Goal: Task Accomplishment & Management: Use online tool/utility

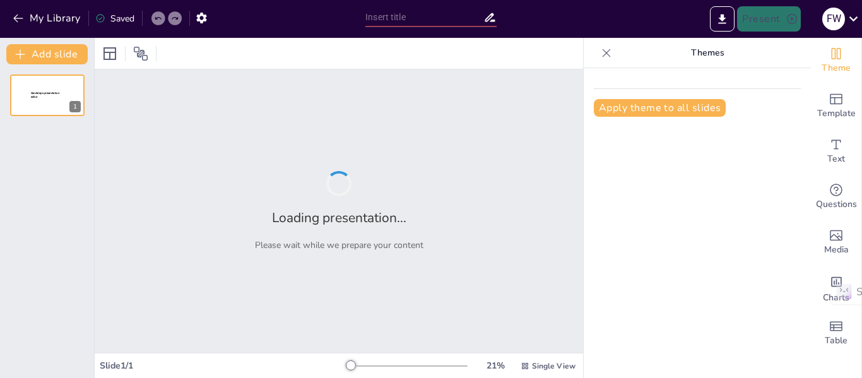
type input "تقييم الهيكل التنظيمي للإدارة العامة لتفتيش الخدمات: تحليل شامل"
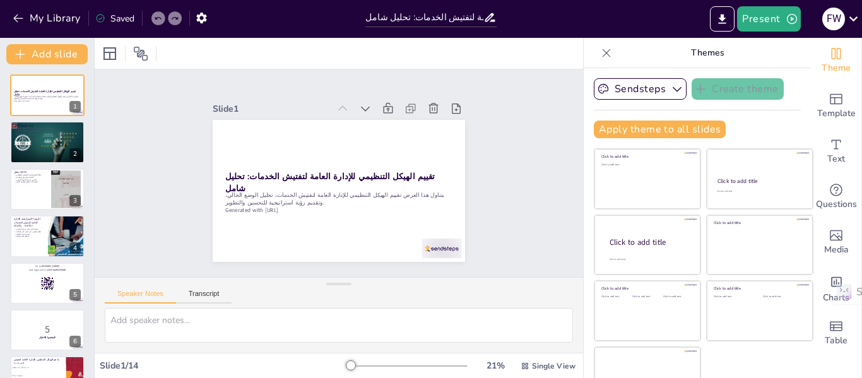
checkbox input "true"
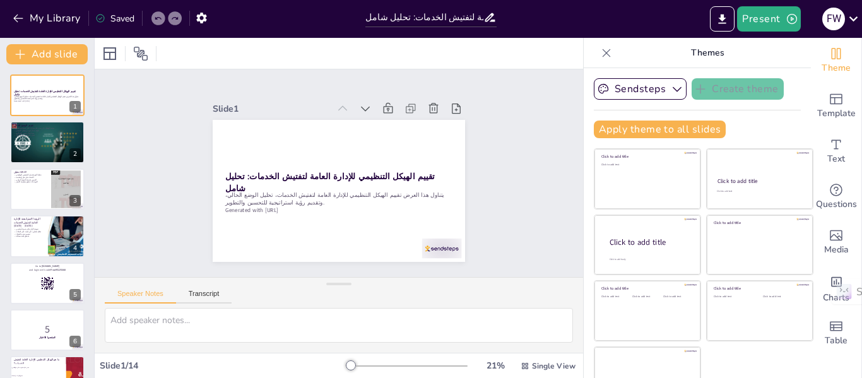
checkbox input "true"
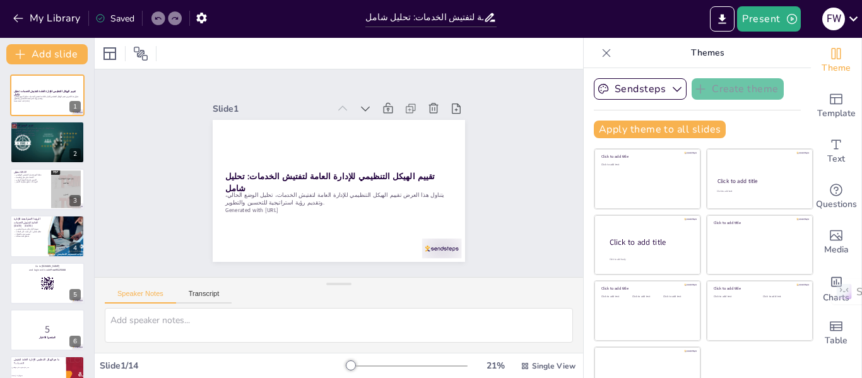
checkbox input "true"
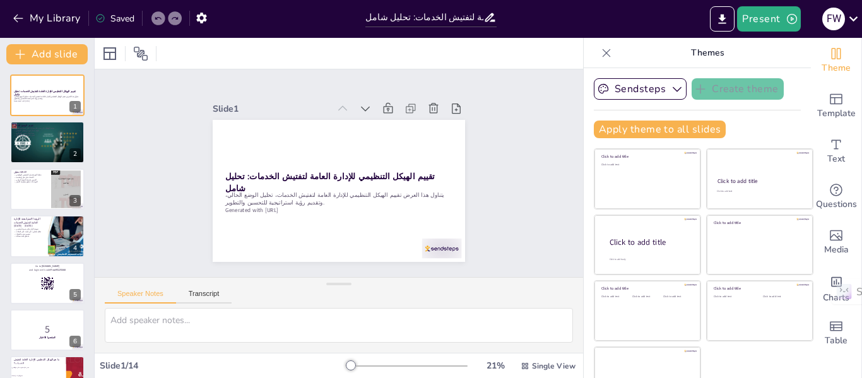
checkbox input "true"
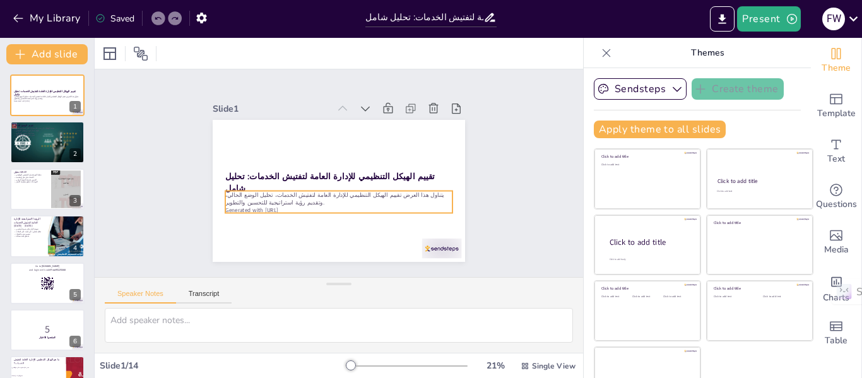
checkbox input "true"
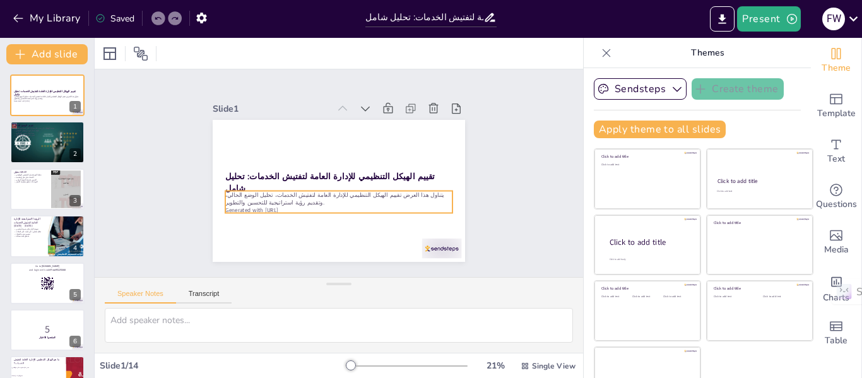
checkbox input "true"
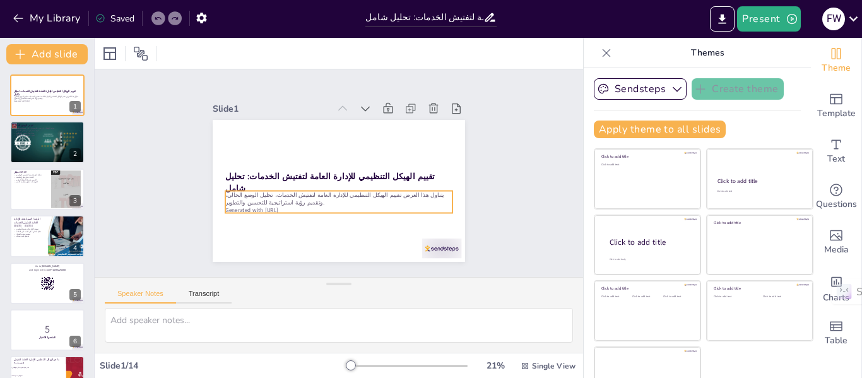
checkbox input "true"
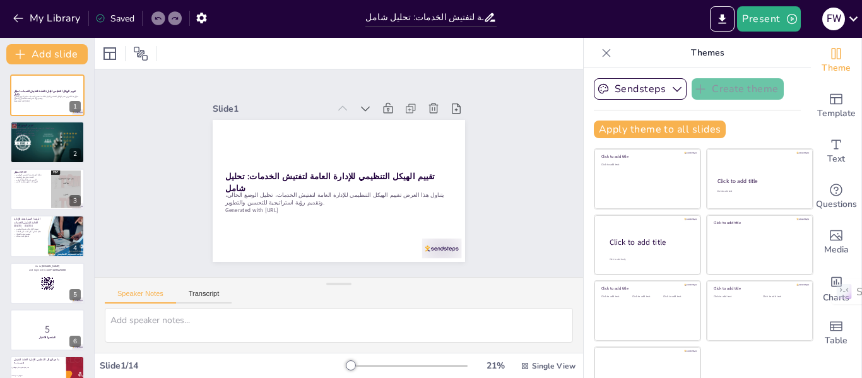
checkbox input "true"
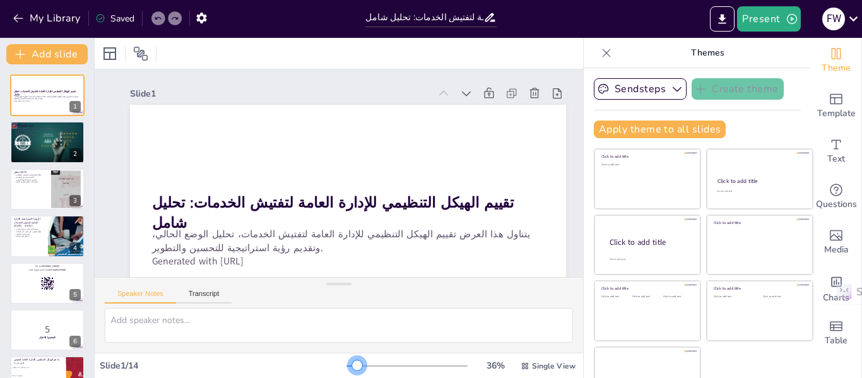
checkbox input "true"
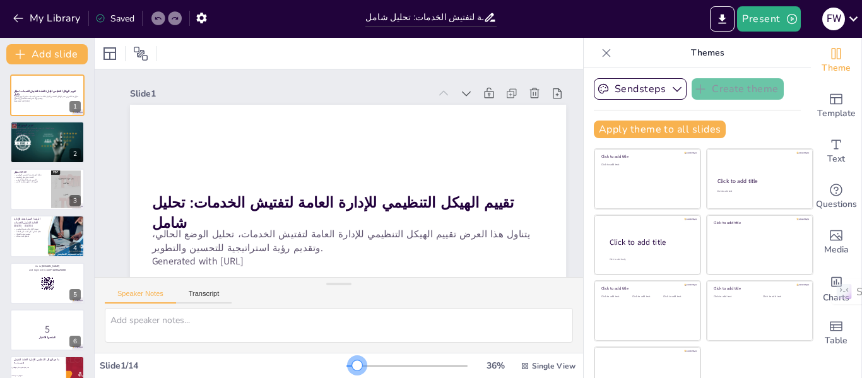
checkbox input "true"
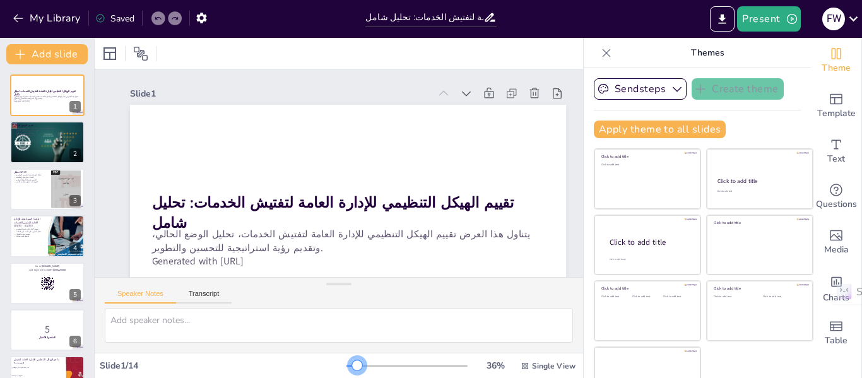
checkbox input "true"
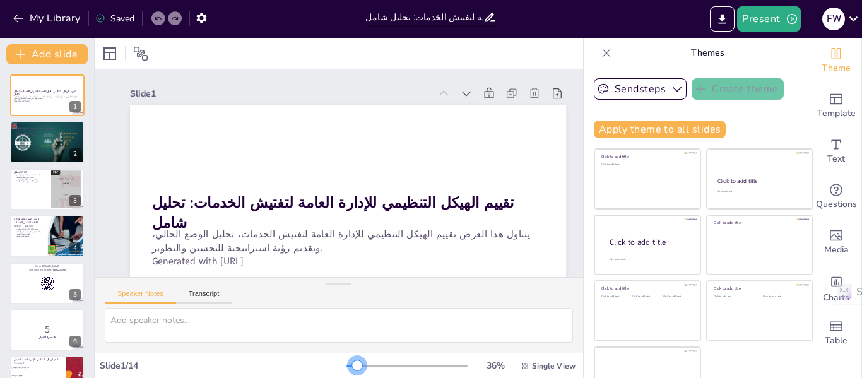
checkbox input "true"
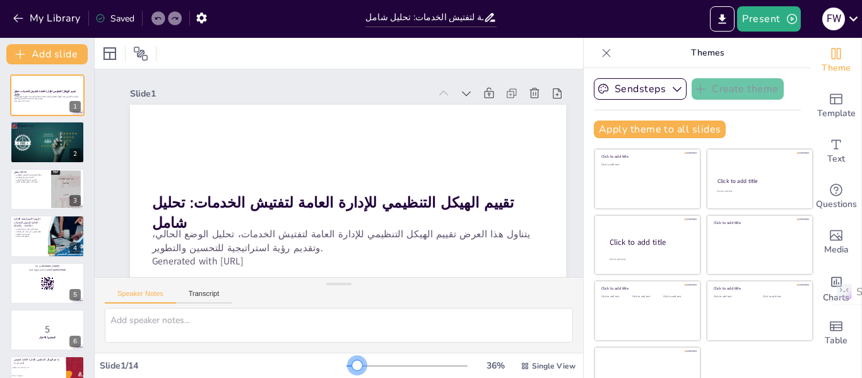
checkbox input "true"
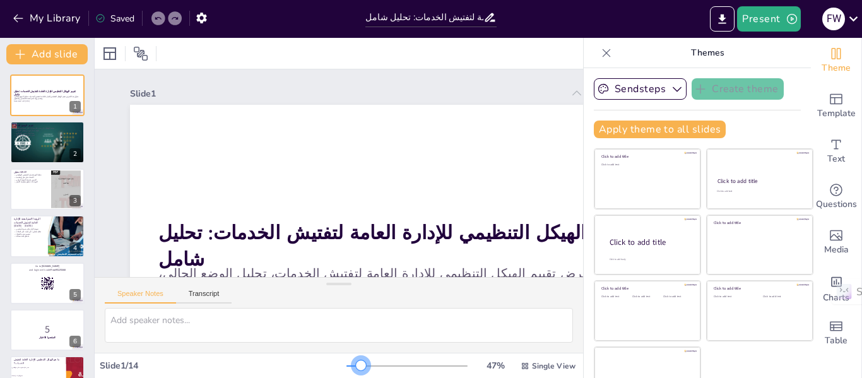
checkbox input "true"
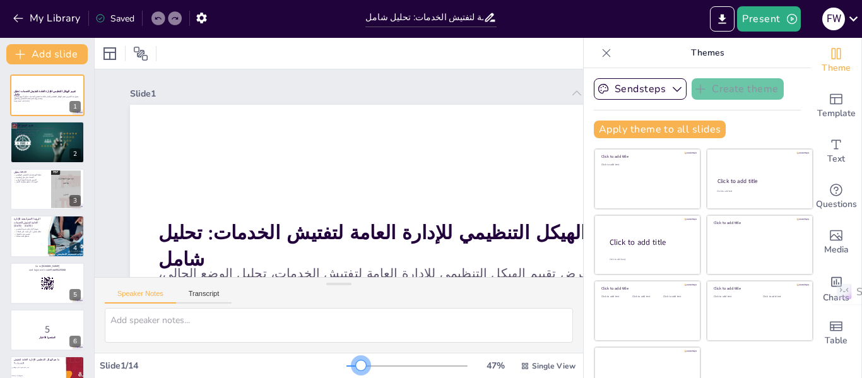
checkbox input "true"
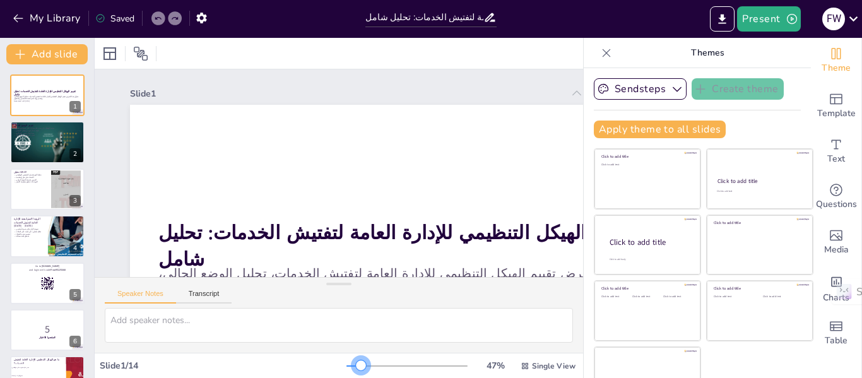
checkbox input "true"
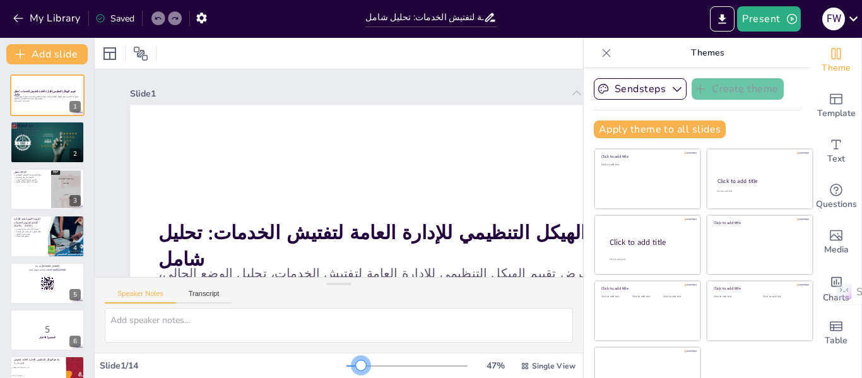
checkbox input "true"
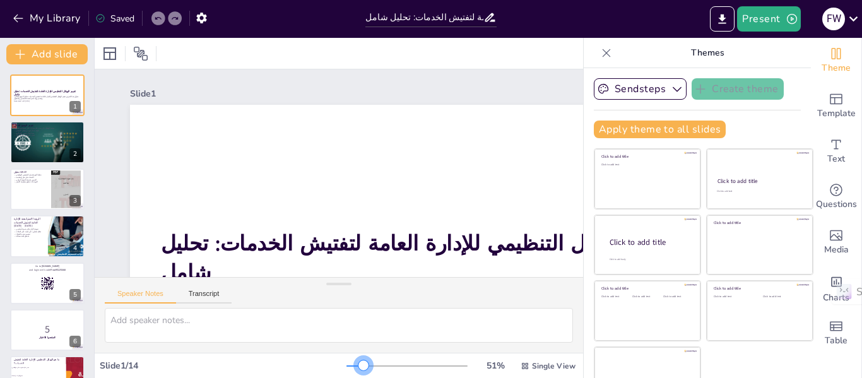
checkbox input "true"
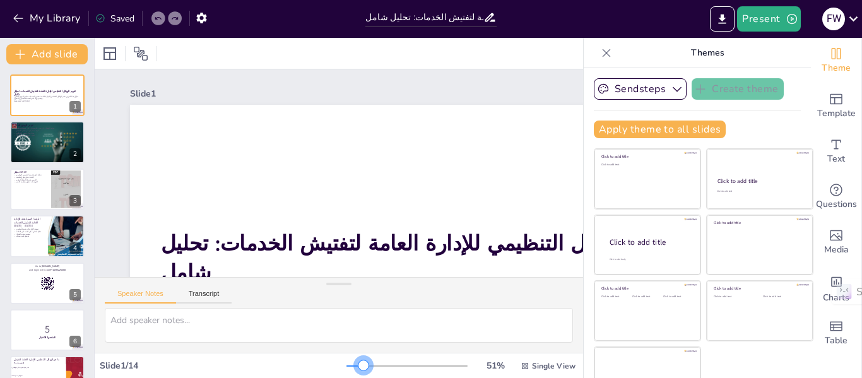
checkbox input "true"
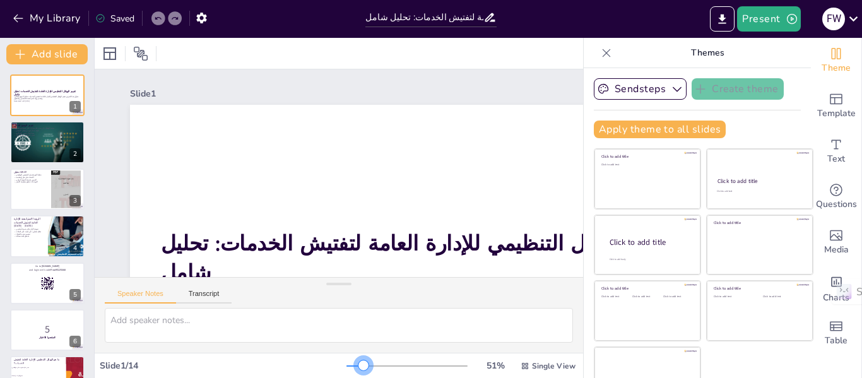
checkbox input "true"
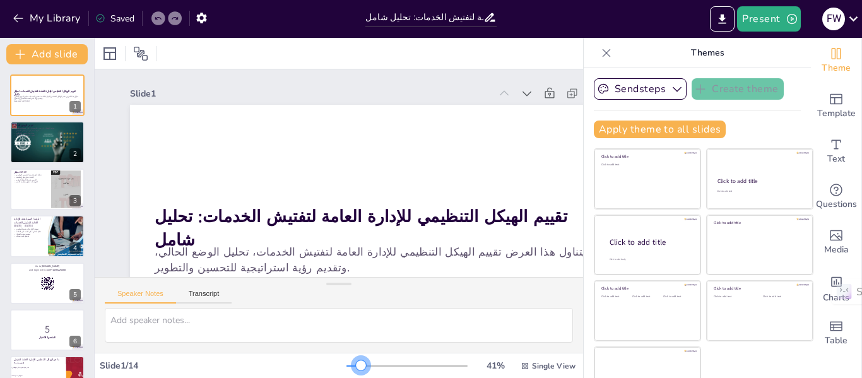
checkbox input "true"
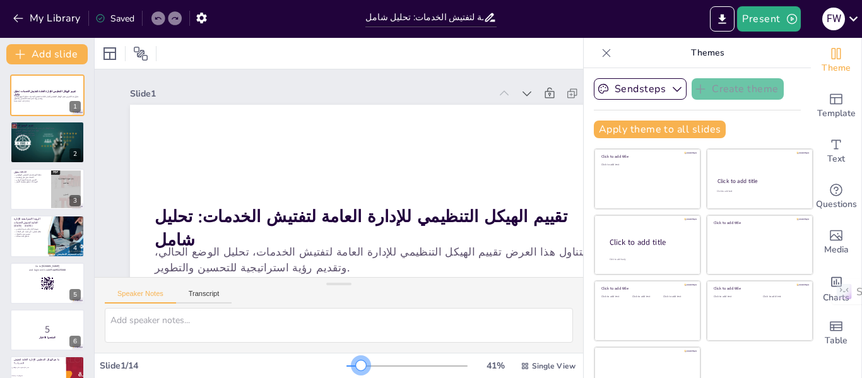
checkbox input "true"
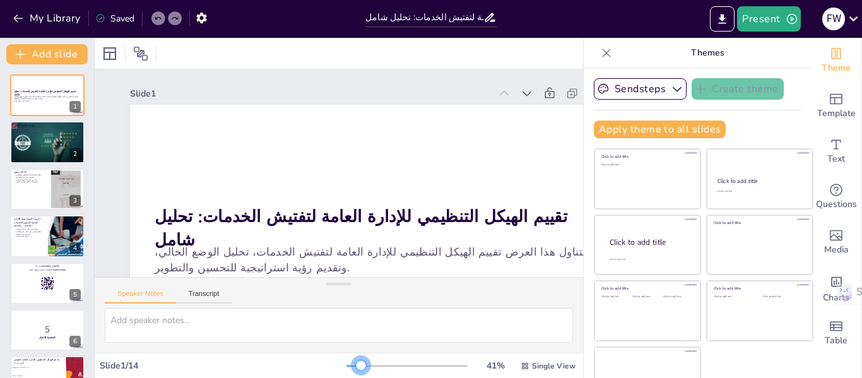
checkbox input "true"
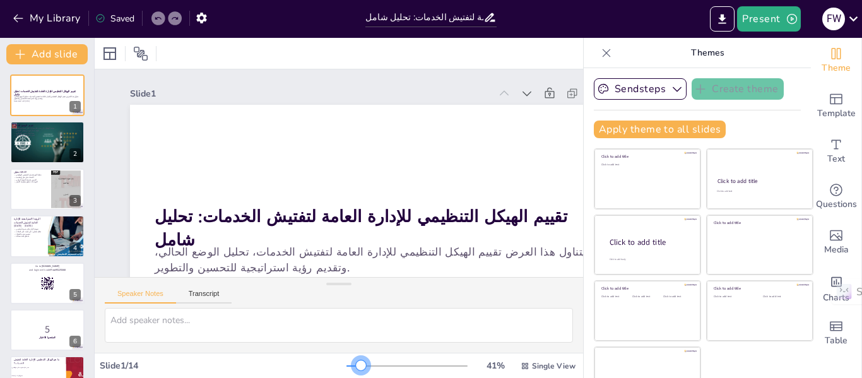
checkbox input "true"
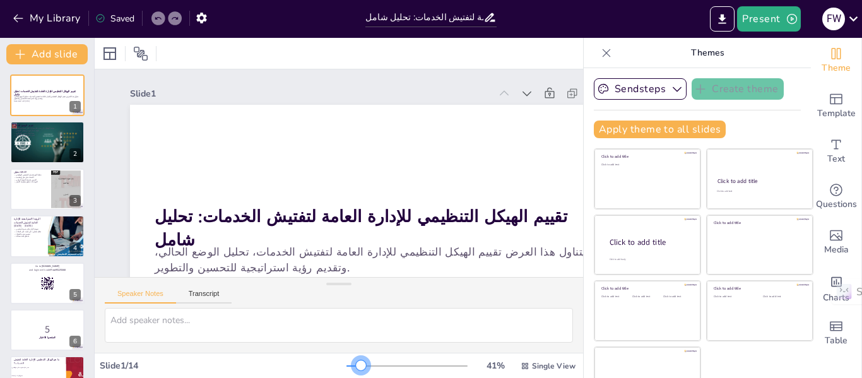
checkbox input "true"
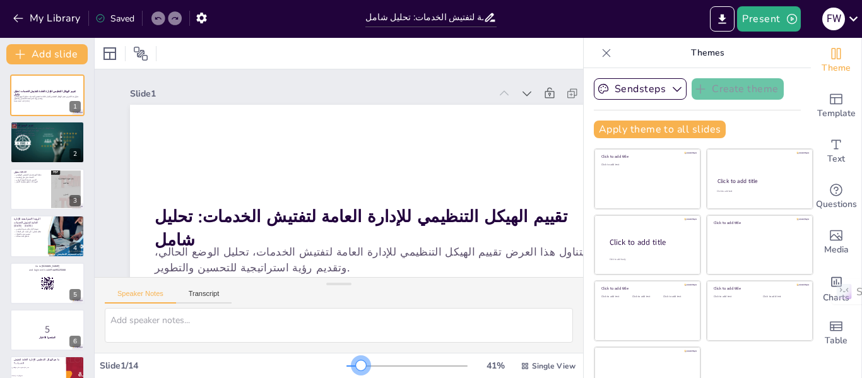
checkbox input "true"
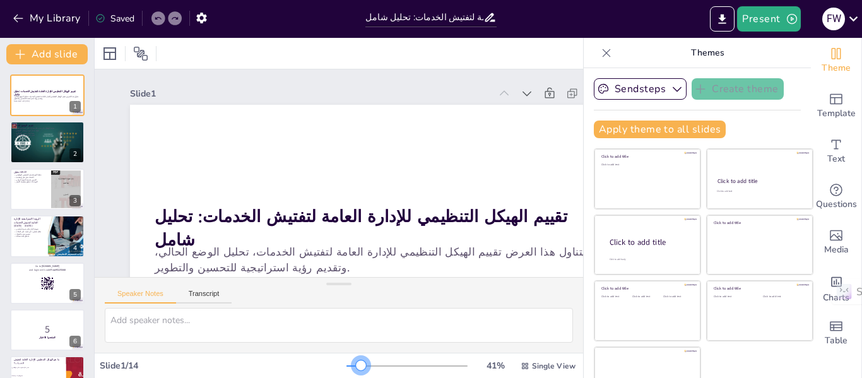
checkbox input "true"
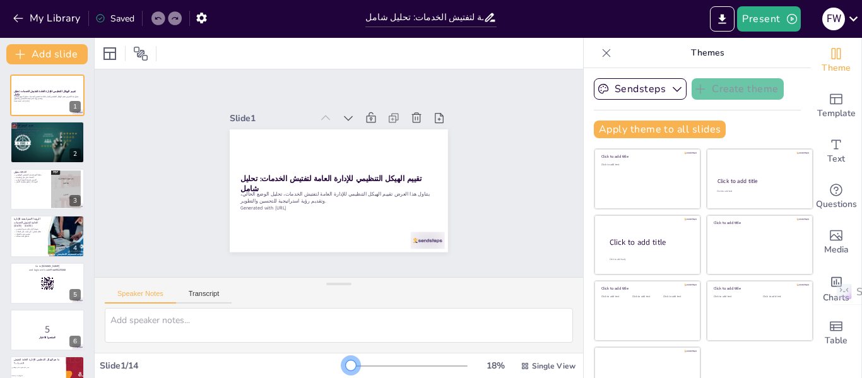
checkbox input "true"
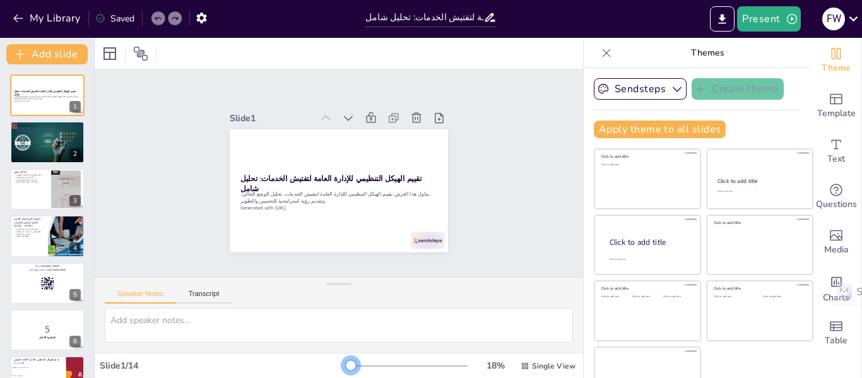
checkbox input "true"
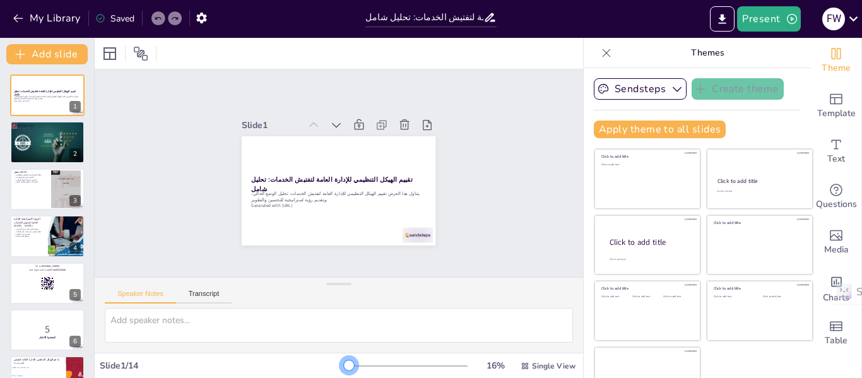
checkbox input "true"
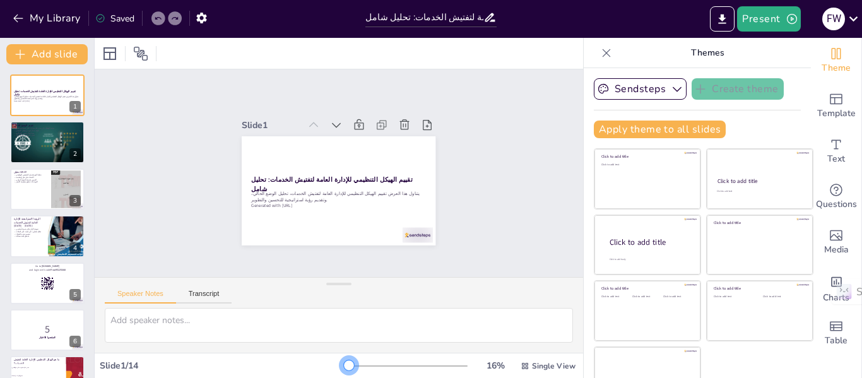
checkbox input "true"
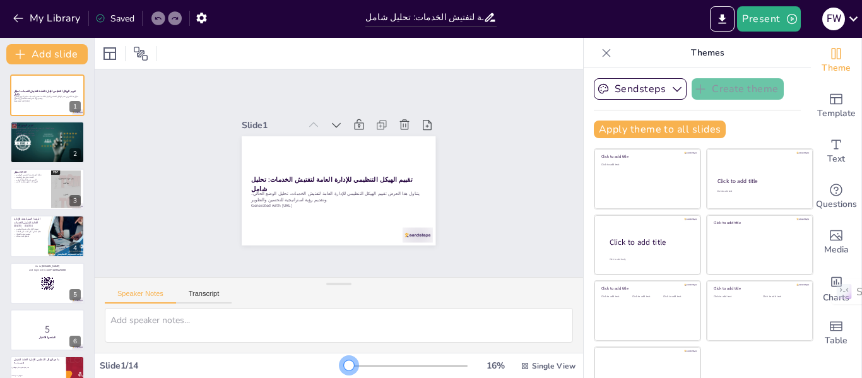
checkbox input "true"
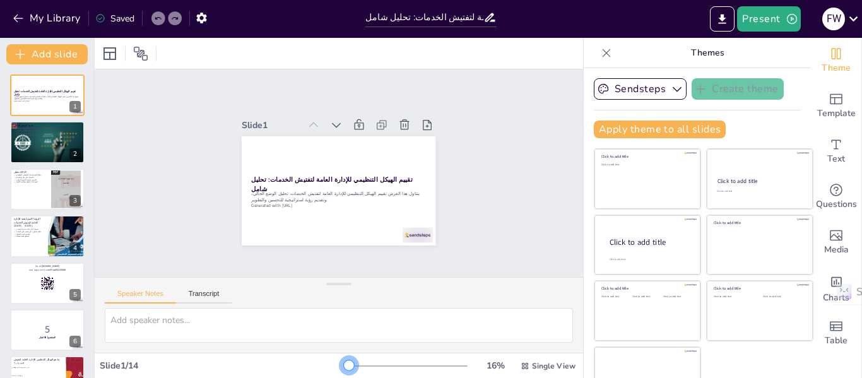
checkbox input "true"
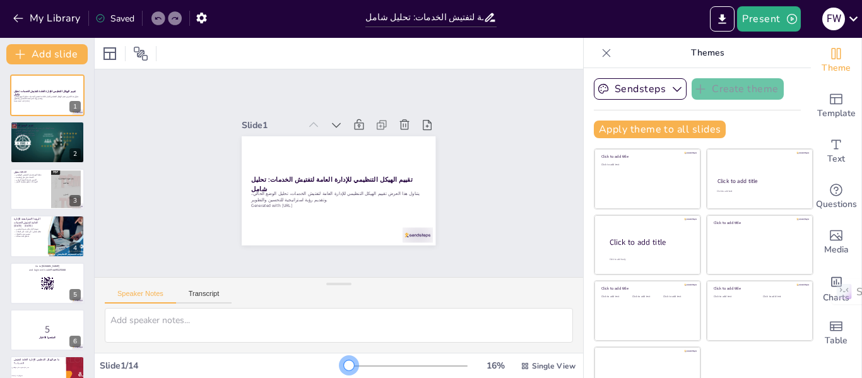
checkbox input "true"
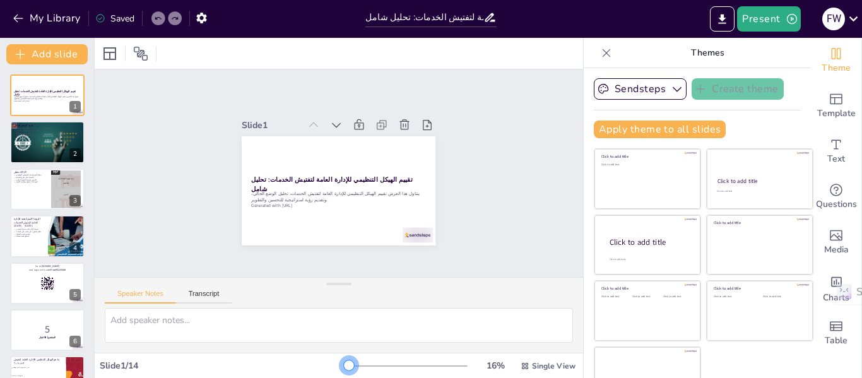
checkbox input "true"
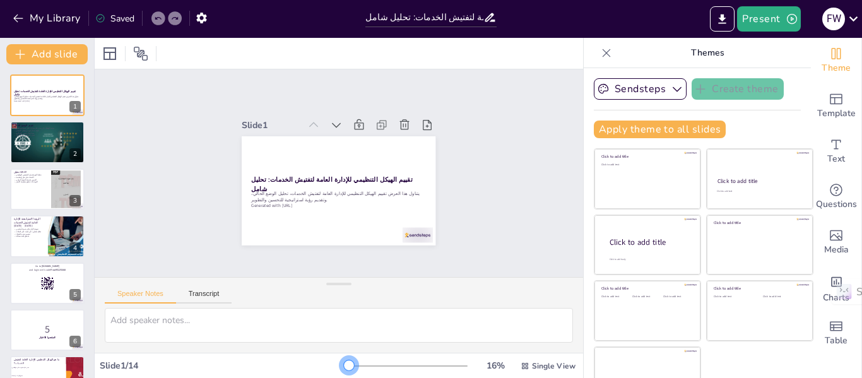
checkbox input "true"
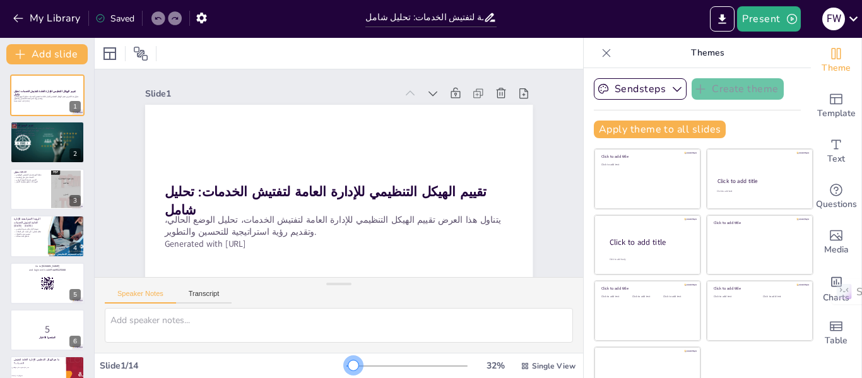
checkbox input "true"
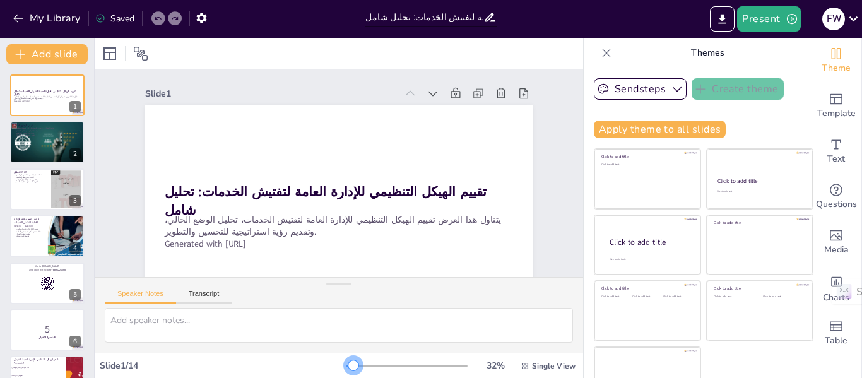
checkbox input "true"
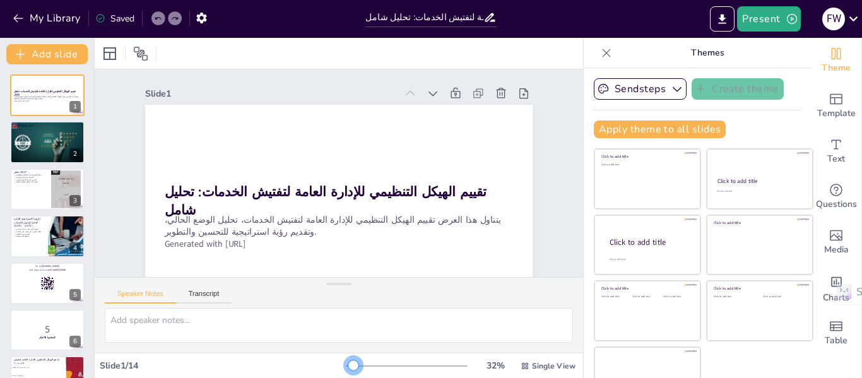
checkbox input "true"
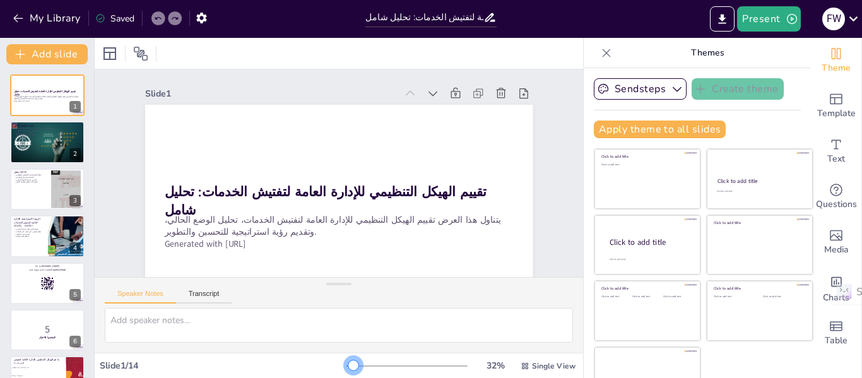
checkbox input "true"
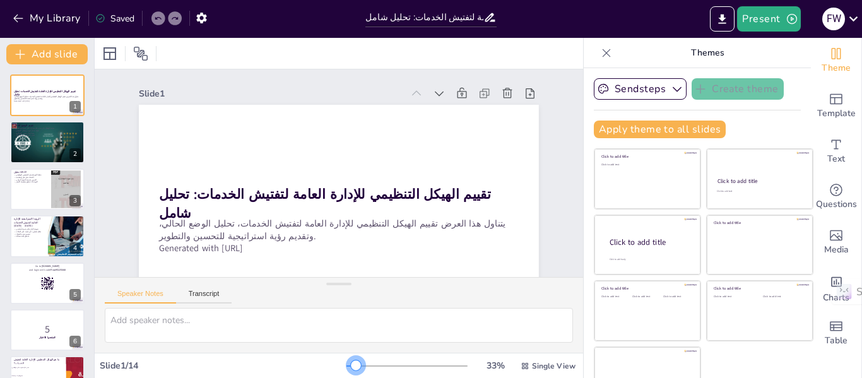
click at [346, 363] on div at bounding box center [406, 366] width 121 height 10
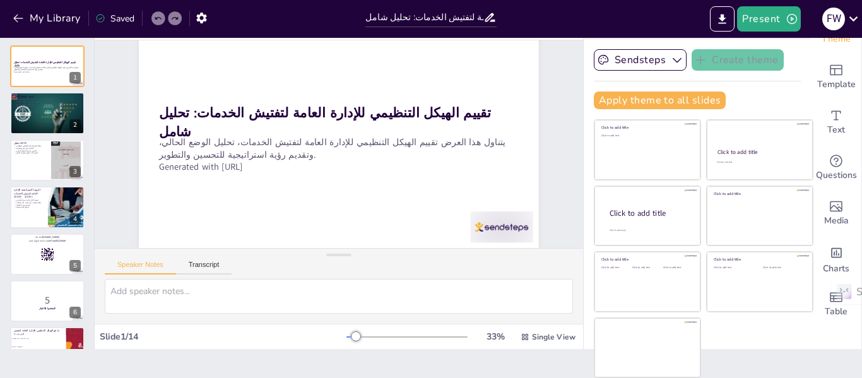
click at [116, 16] on div "Saved" at bounding box center [114, 19] width 39 height 12
click at [729, 18] on icon "Export to PowerPoint" at bounding box center [721, 19] width 13 height 13
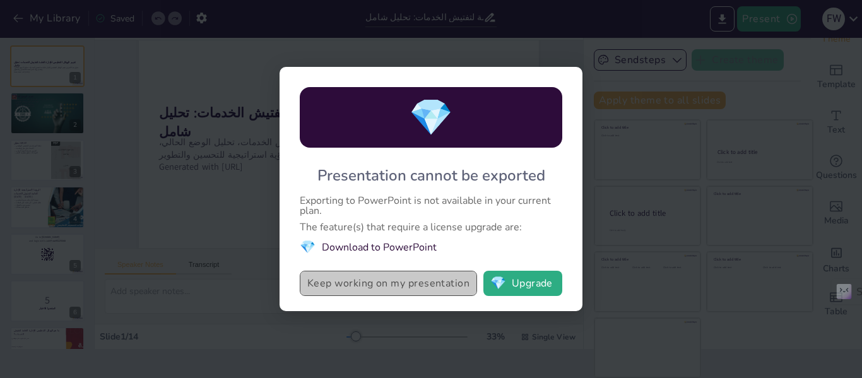
click at [370, 288] on button "Keep working on my presentation" at bounding box center [388, 283] width 177 height 25
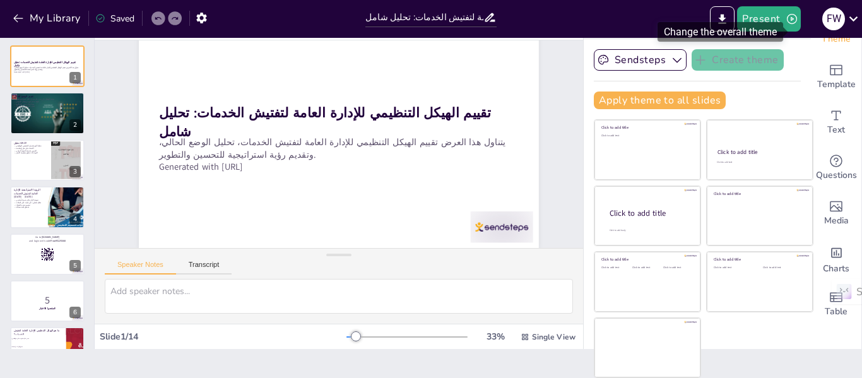
click at [773, 23] on div "Change the overall theme" at bounding box center [720, 32] width 126 height 20
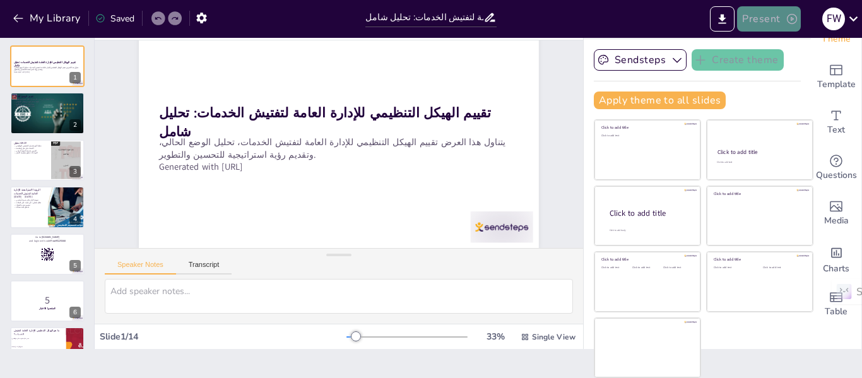
click at [787, 16] on icon "button" at bounding box center [792, 19] width 10 height 10
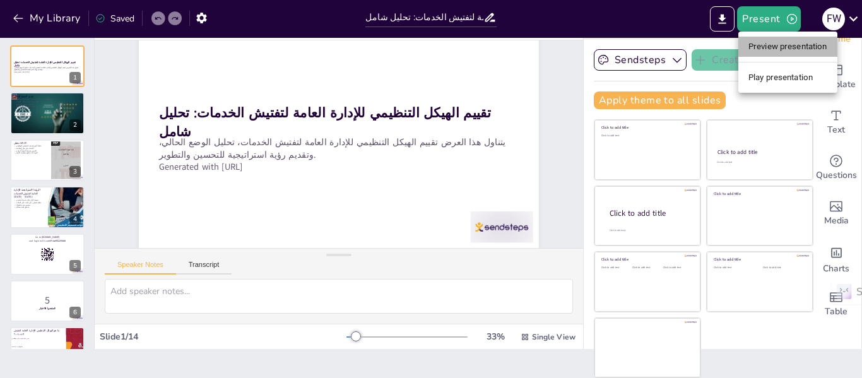
click at [790, 45] on li "Preview presentation" at bounding box center [787, 47] width 99 height 20
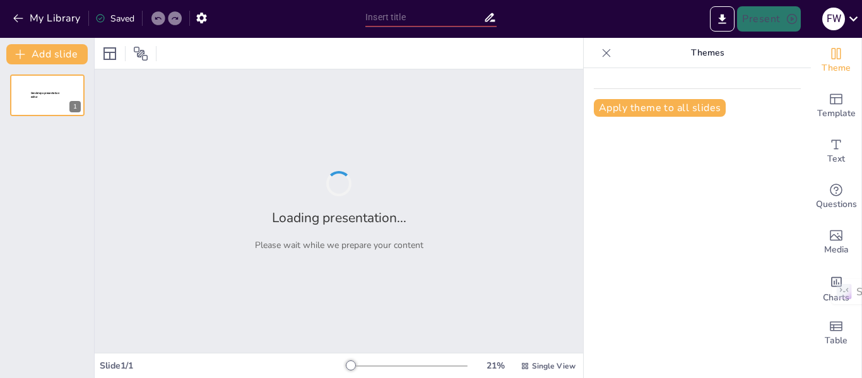
type input "تقييم الهيكل التنظيمي للإدارة العامة لتفتيش الخدمات: تحليل شامل"
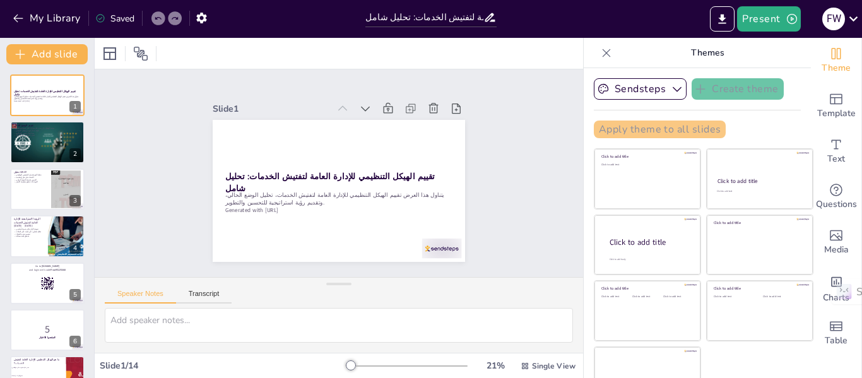
checkbox input "true"
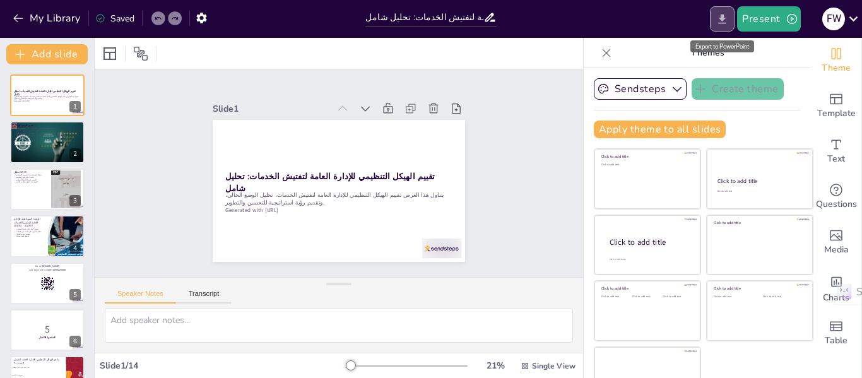
click at [725, 18] on icon "Export to PowerPoint" at bounding box center [722, 18] width 8 height 9
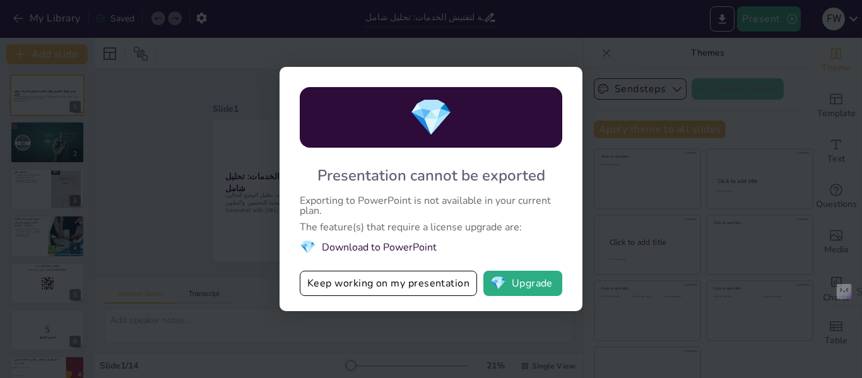
click at [384, 245] on li "💎 Download to PowerPoint" at bounding box center [431, 246] width 262 height 17
click at [378, 275] on button "Keep working on my presentation" at bounding box center [388, 283] width 177 height 25
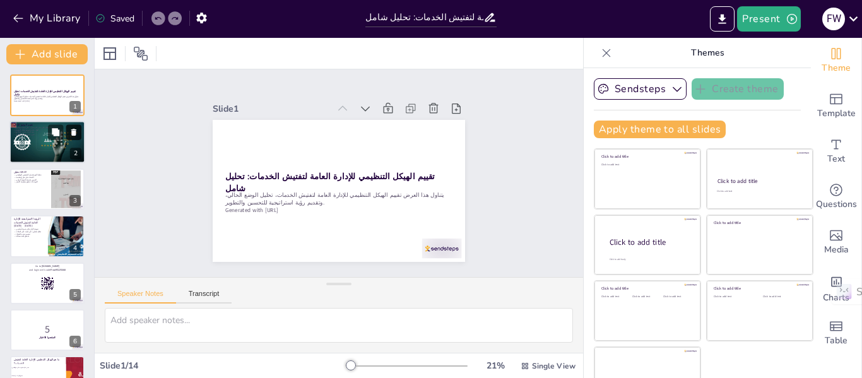
checkbox input "true"
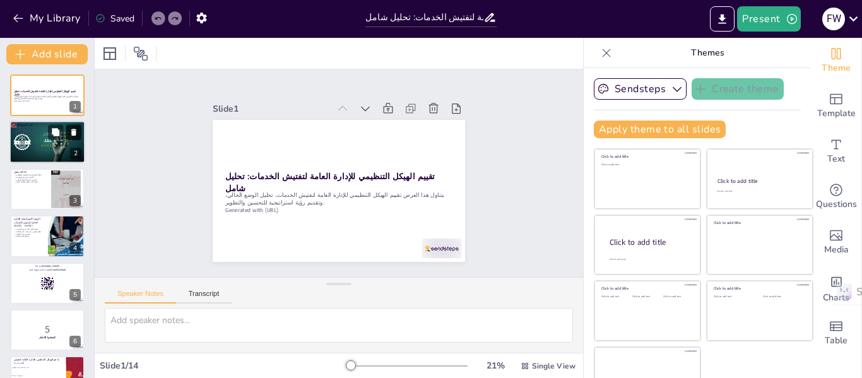
checkbox input "true"
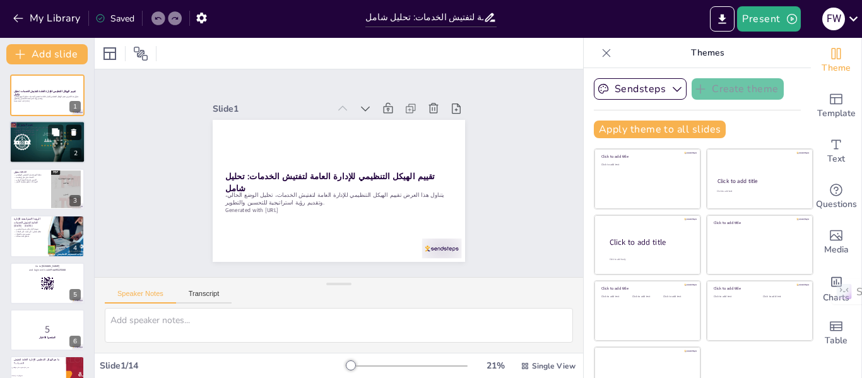
checkbox input "true"
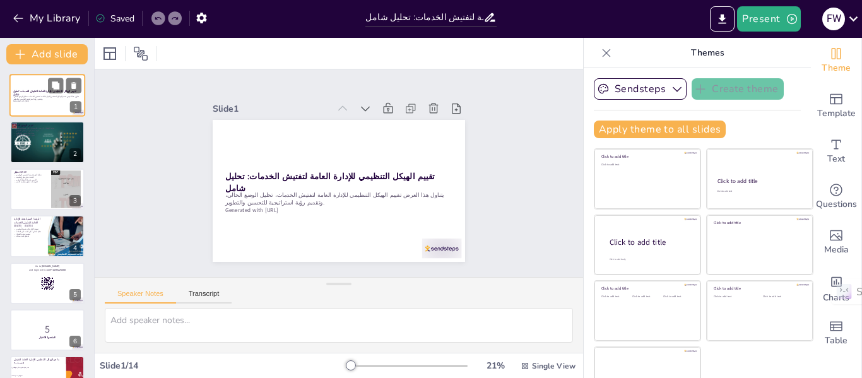
checkbox input "true"
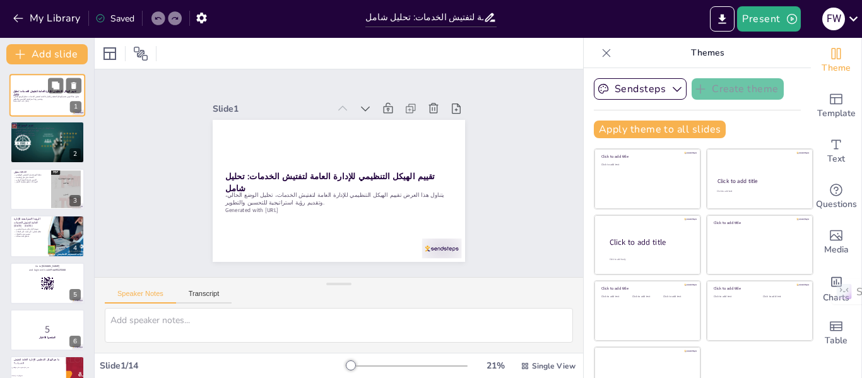
checkbox input "true"
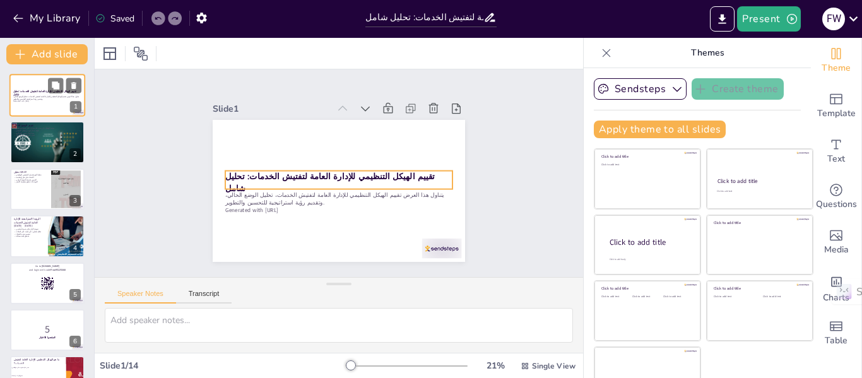
checkbox input "true"
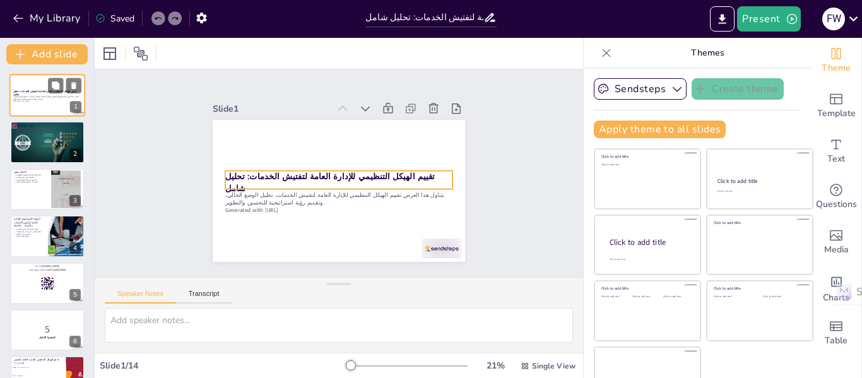
click at [36, 90] on strong "تقييم الهيكل التنظيمي للإدارة العامة لتفتيش الخدمات: تحليل شامل" at bounding box center [44, 93] width 63 height 7
checkbox input "true"
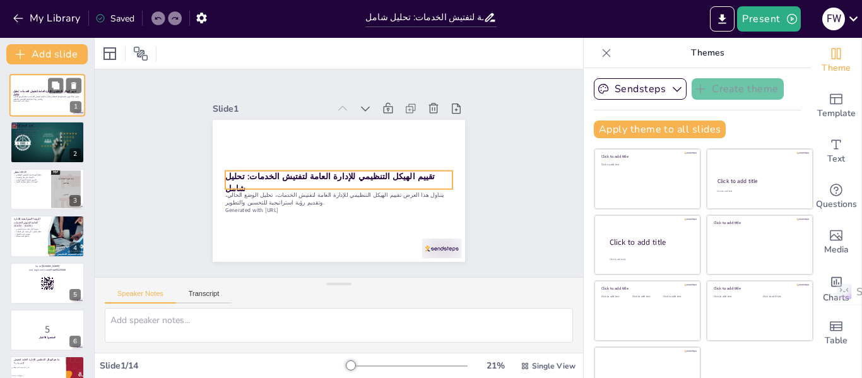
checkbox input "true"
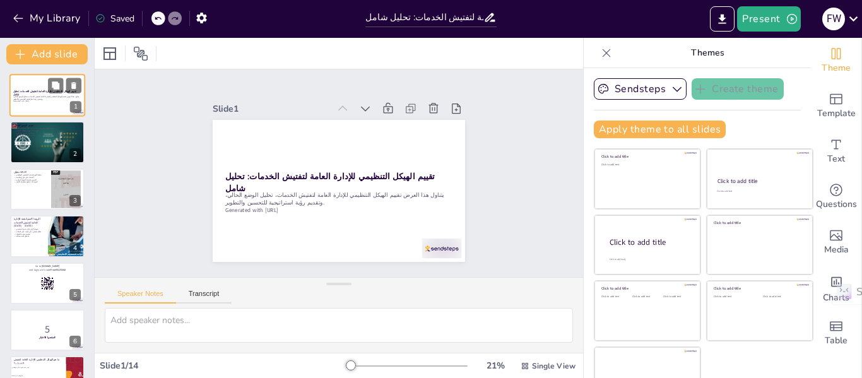
checkbox input "true"
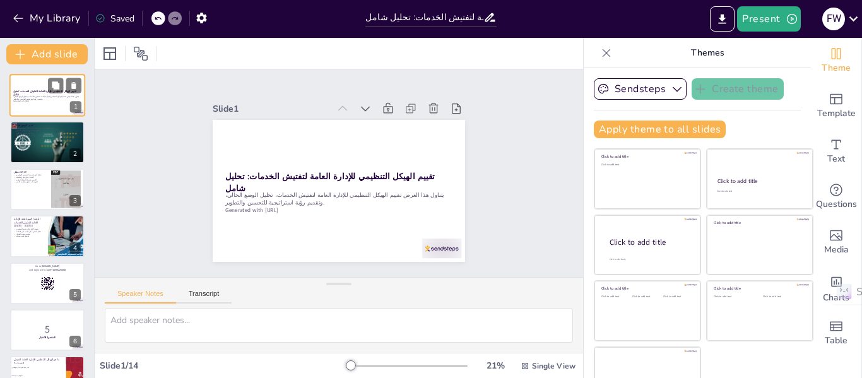
checkbox input "true"
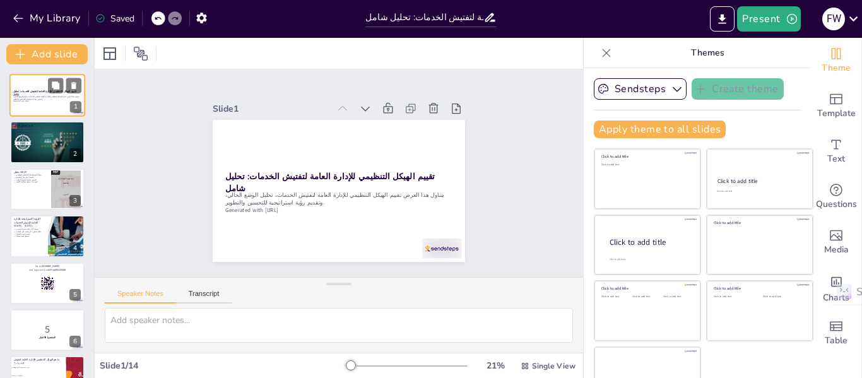
checkbox input "true"
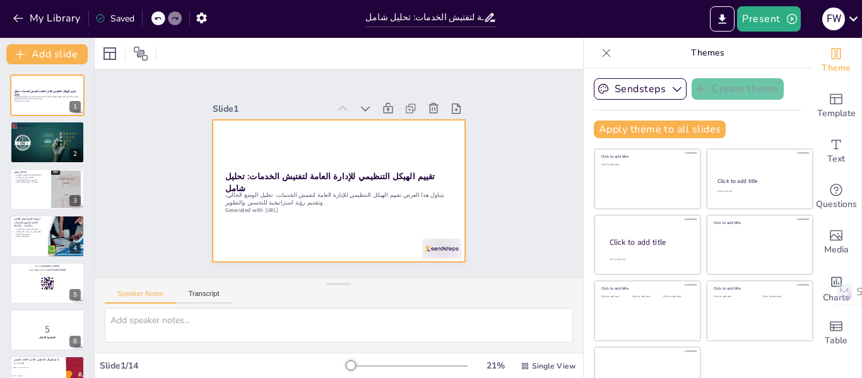
checkbox input "true"
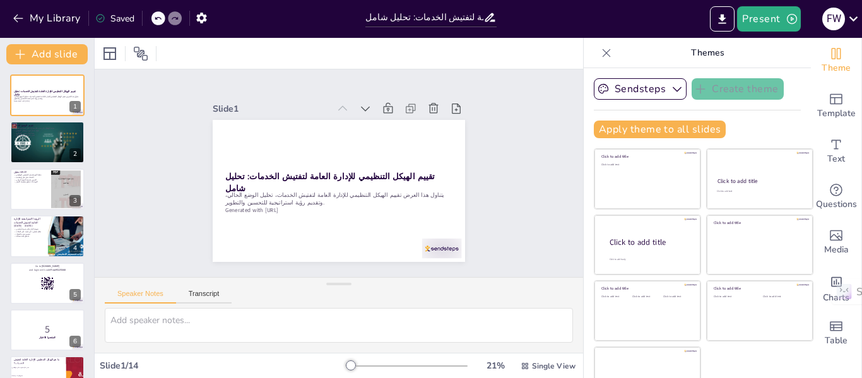
checkbox input "true"
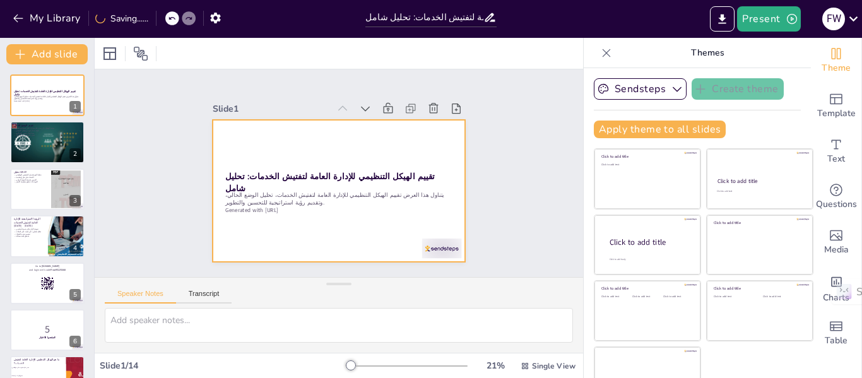
checkbox input "true"
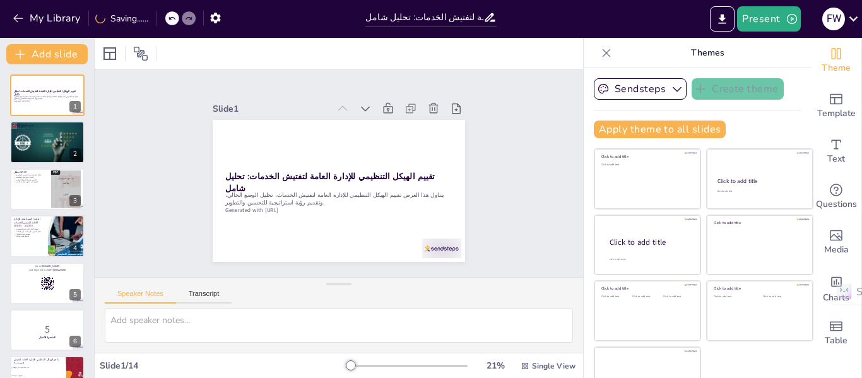
checkbox input "true"
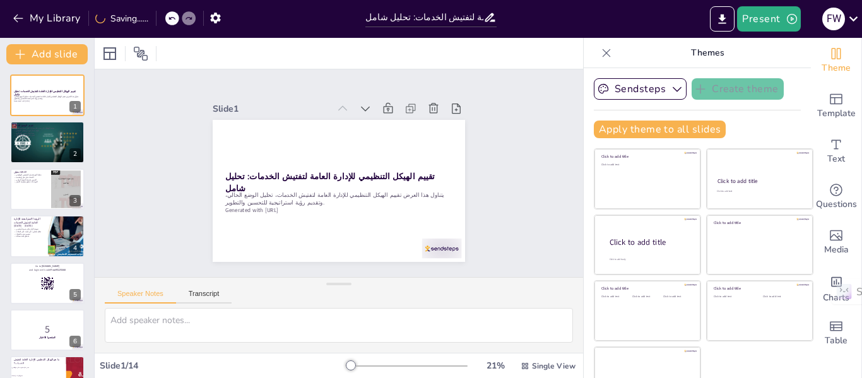
checkbox input "true"
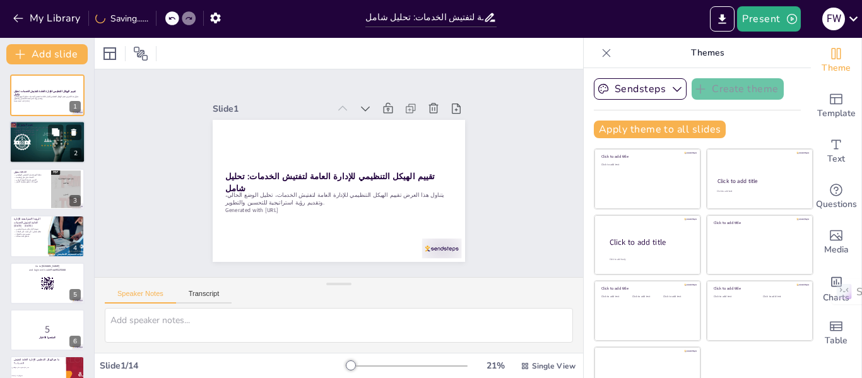
checkbox input "true"
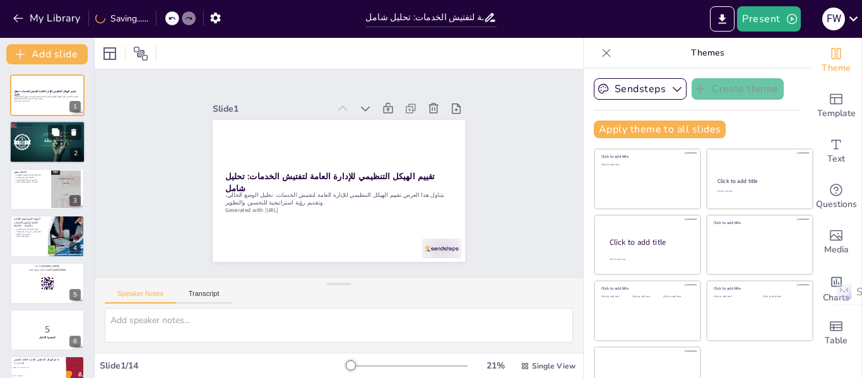
click at [68, 141] on div at bounding box center [47, 142] width 76 height 43
type textarea "يعتمد الهيكل الحالي للإدارة العامة على مدير عام يشرف على تسعة موظفين، مما يضمن …"
checkbox input "true"
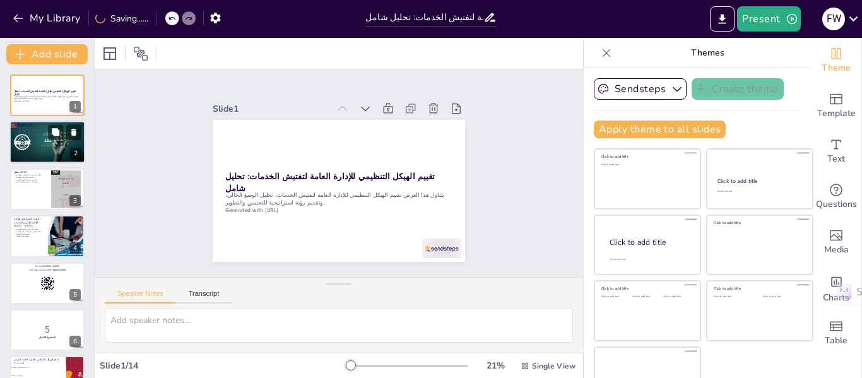
checkbox input "true"
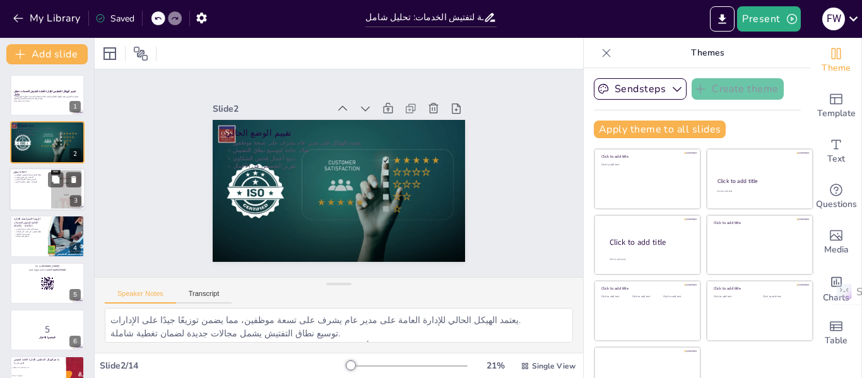
checkbox input "true"
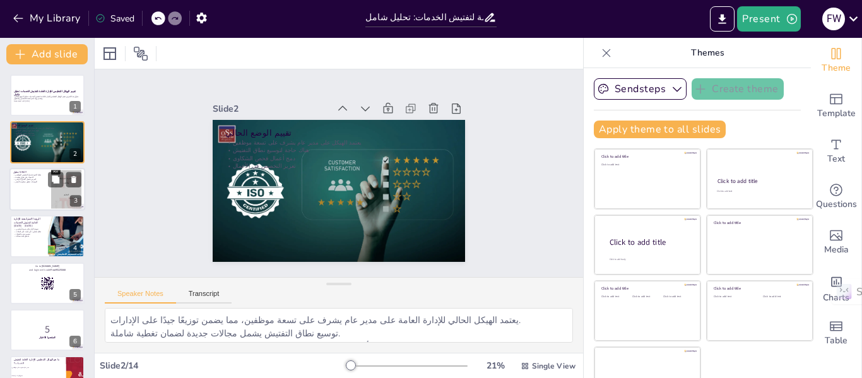
checkbox input "true"
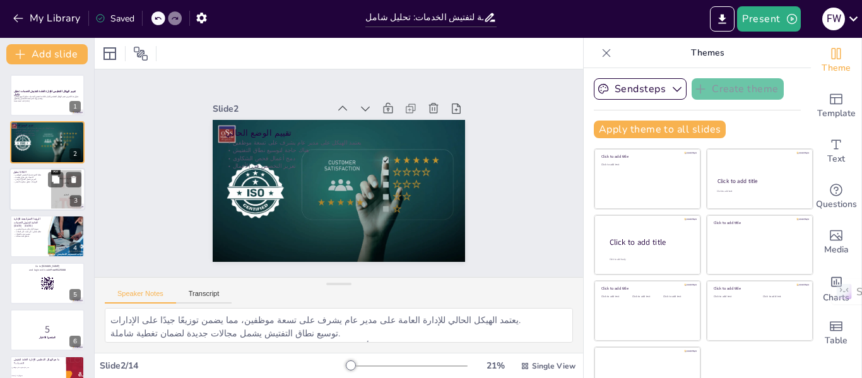
click at [64, 196] on div at bounding box center [66, 189] width 30 height 40
type textarea "التخصص الوظيفي يضمن عمق المراجعة والخبرة في المجالات المختلفة. الاعتماد على طرق…"
checkbox input "true"
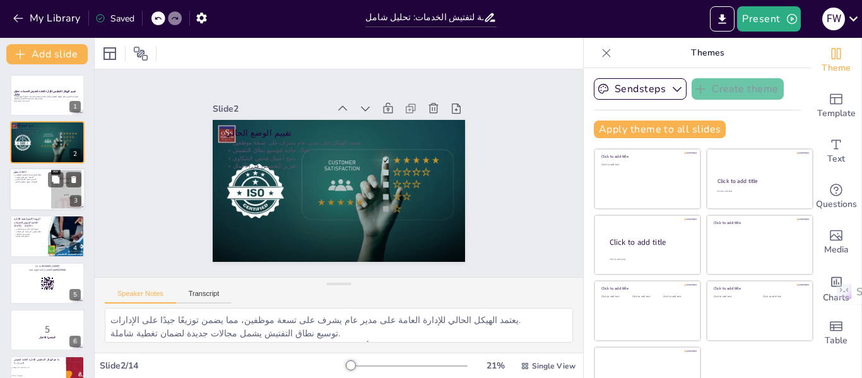
checkbox input "true"
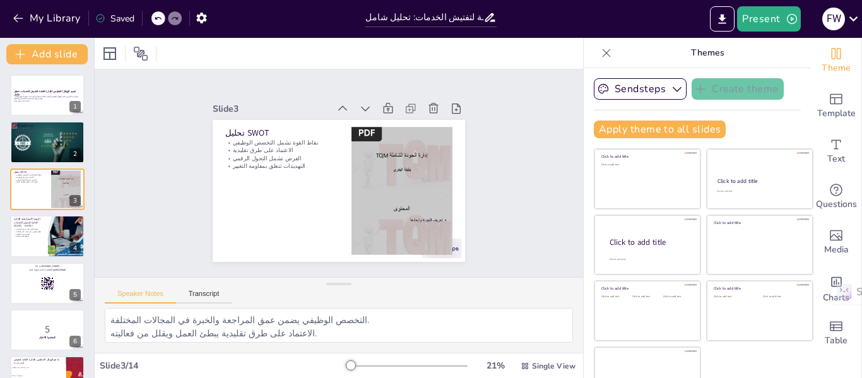
checkbox input "true"
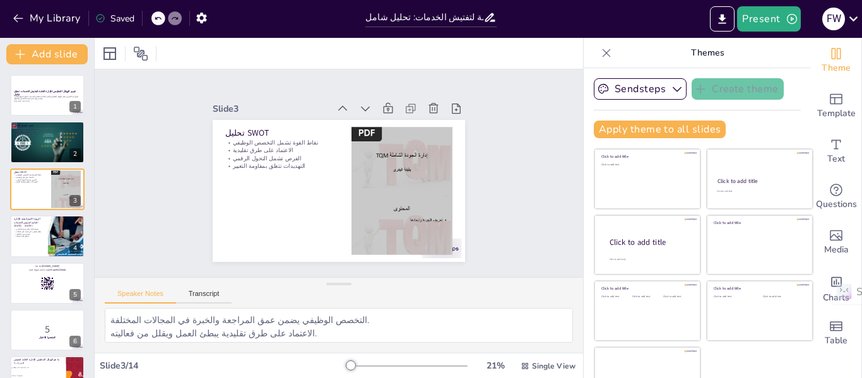
checkbox input "true"
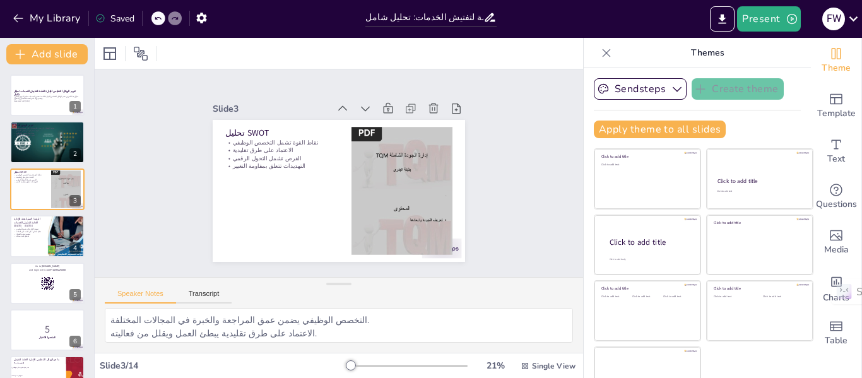
checkbox input "true"
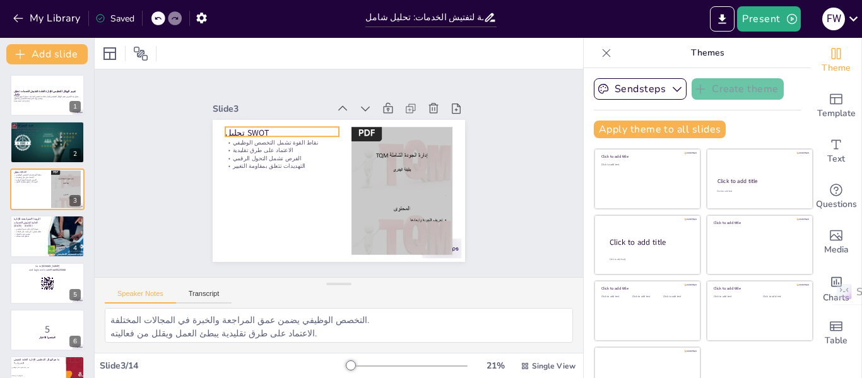
checkbox input "true"
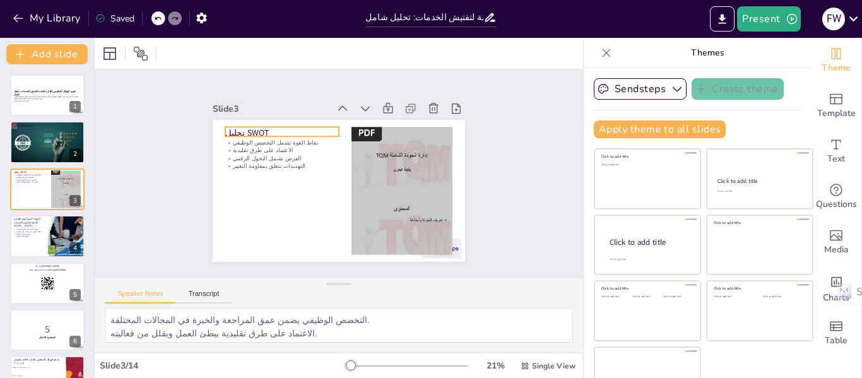
checkbox input "true"
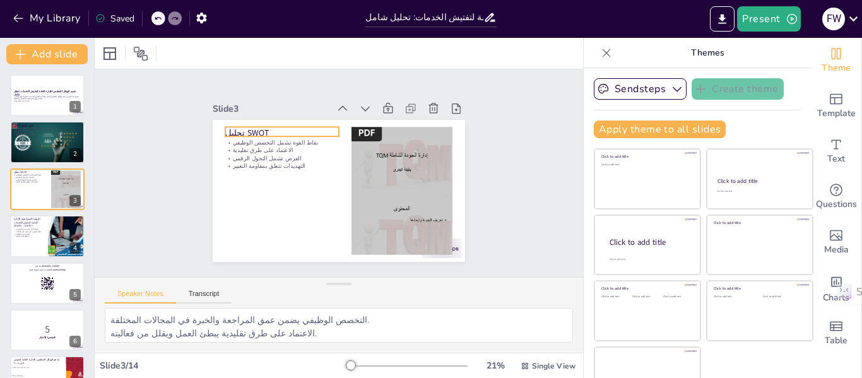
checkbox input "true"
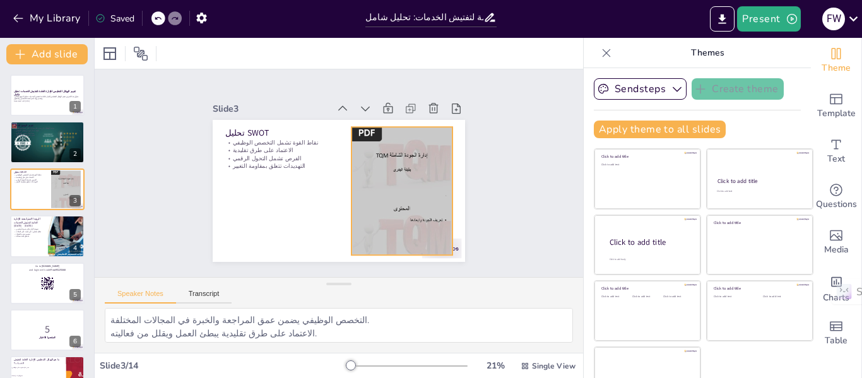
checkbox input "true"
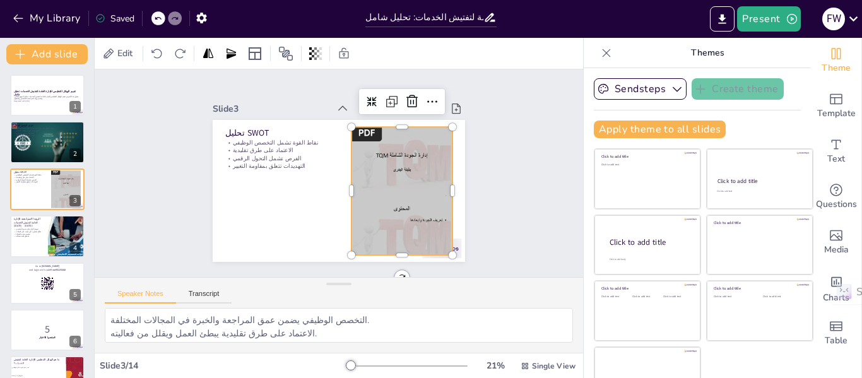
click at [377, 137] on div at bounding box center [397, 203] width 127 height 152
checkbox input "true"
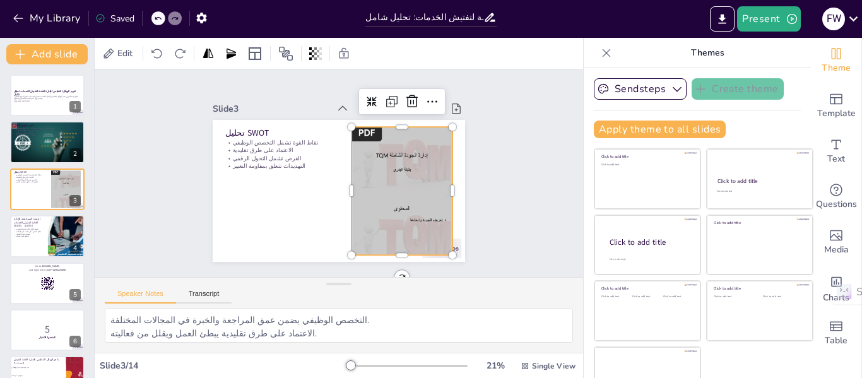
checkbox input "true"
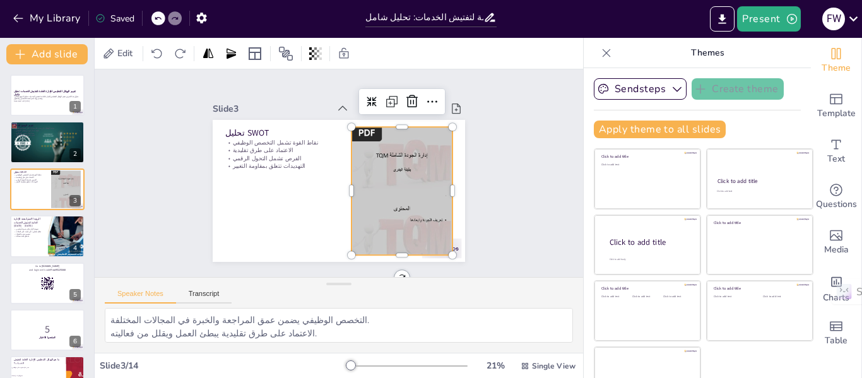
checkbox input "true"
click at [428, 138] on icon at bounding box center [438, 148] width 21 height 21
checkbox input "true"
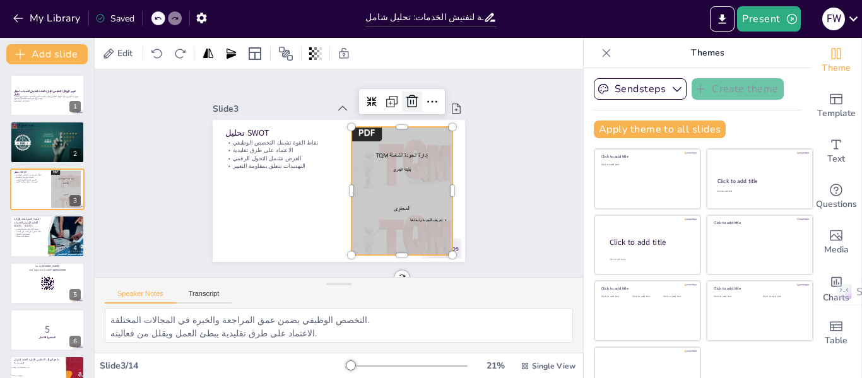
checkbox input "true"
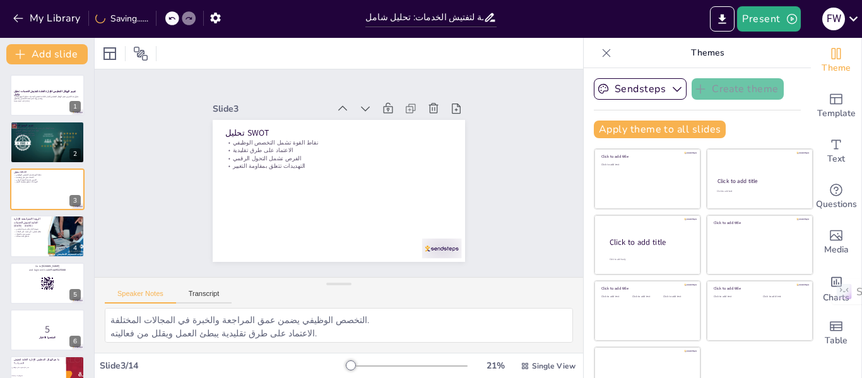
checkbox input "true"
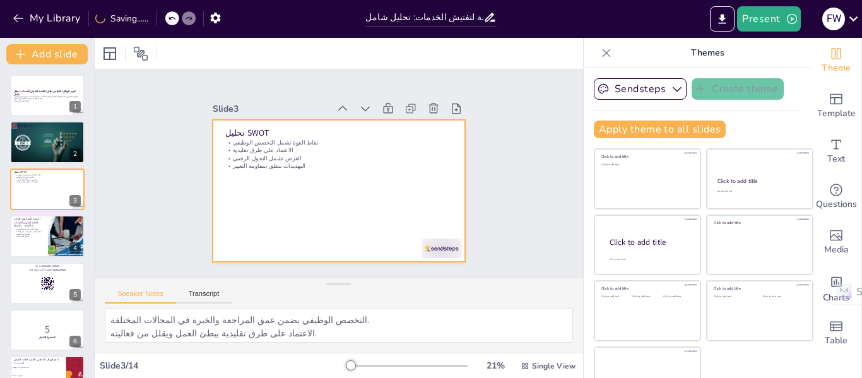
checkbox input "true"
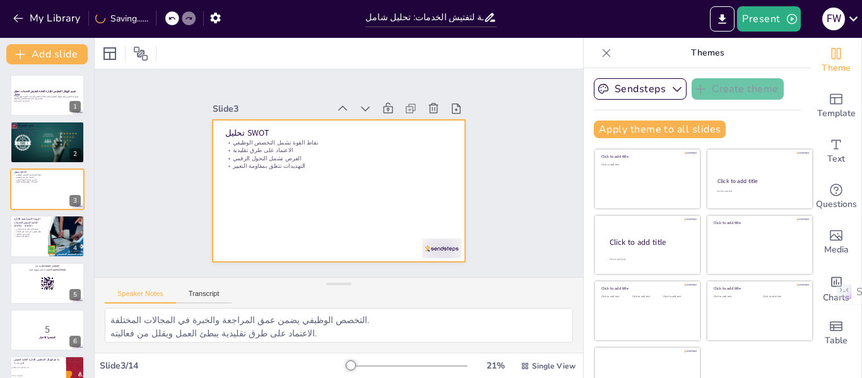
checkbox input "true"
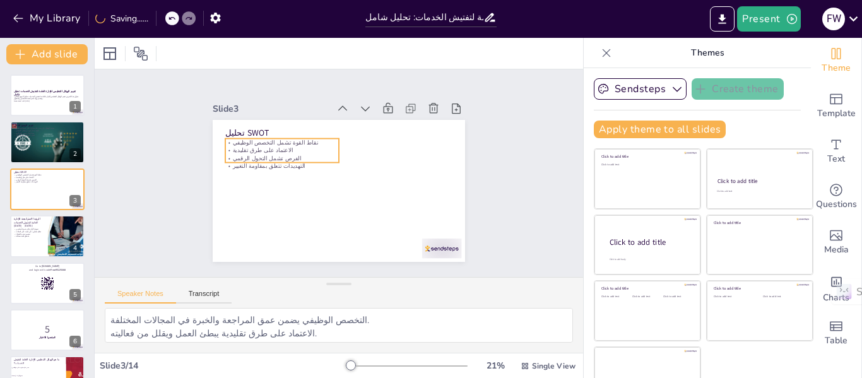
checkbox input "true"
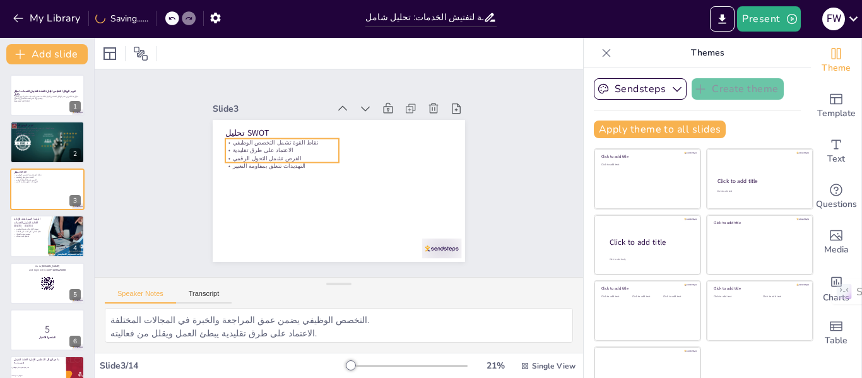
checkbox input "true"
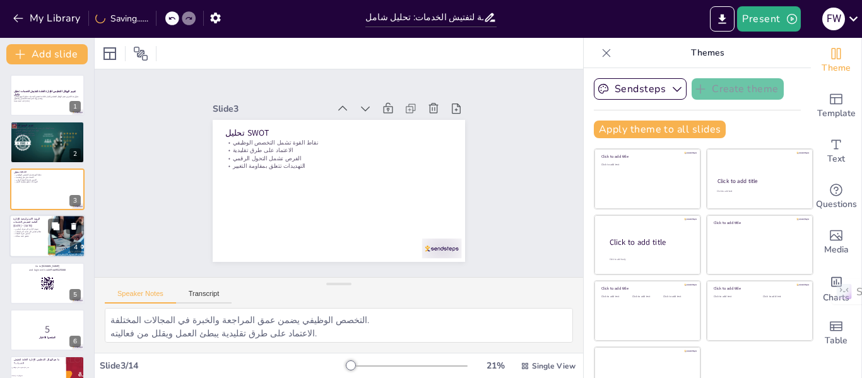
checkbox input "true"
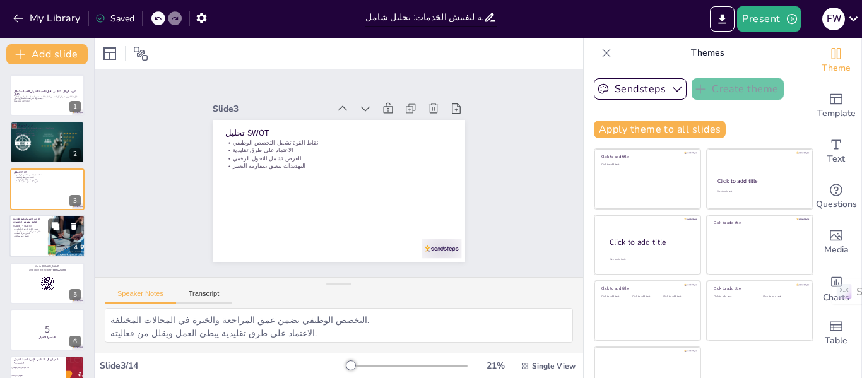
click at [61, 235] on div at bounding box center [66, 236] width 38 height 54
type textarea "الشراكة مع الإدارات الأخرى تعزز من فعالية العمل وتحقق أهداف مشتركة. النظام الذك…"
checkbox input "true"
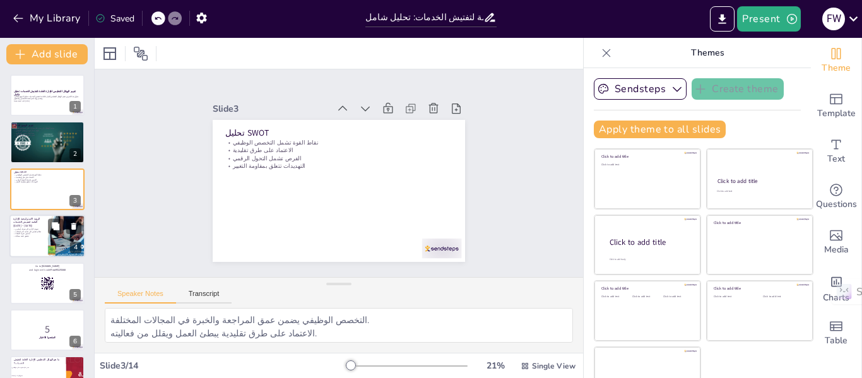
checkbox input "true"
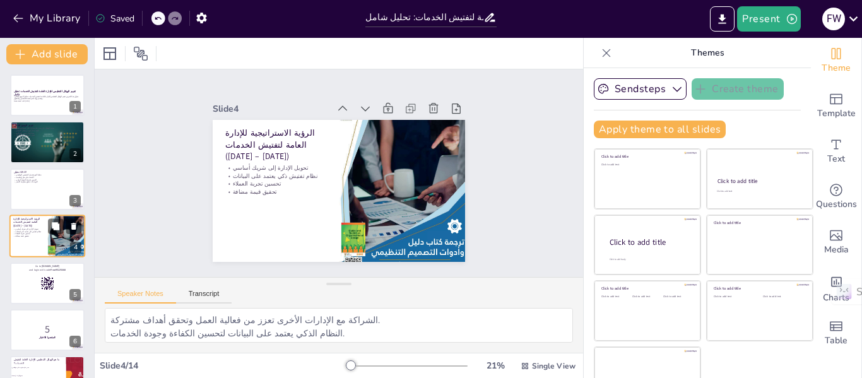
scroll to position [15, 0]
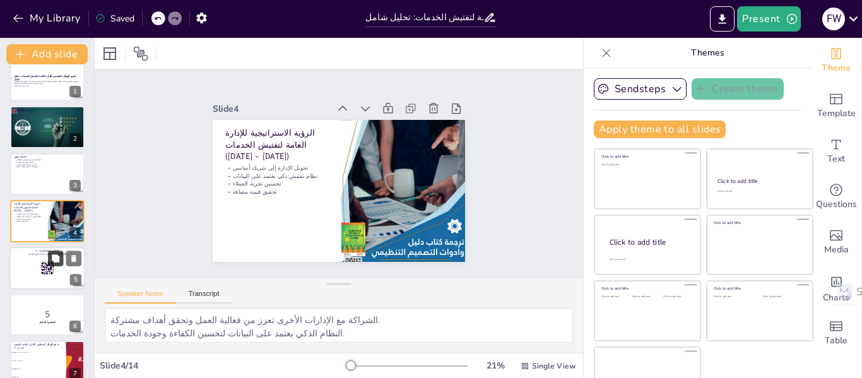
checkbox input "true"
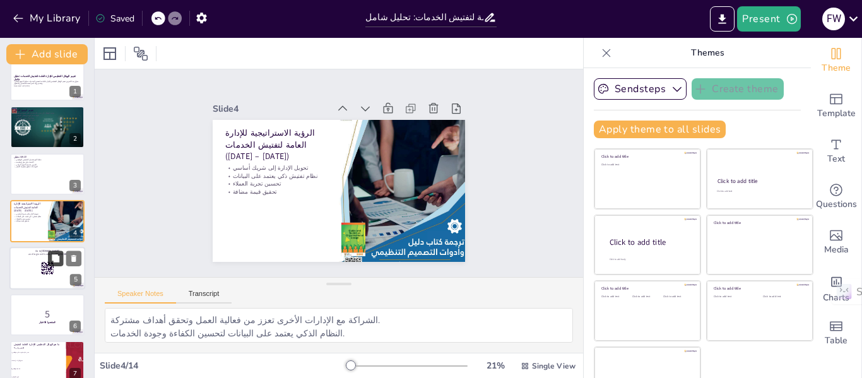
checkbox input "true"
click at [56, 272] on div at bounding box center [47, 268] width 76 height 43
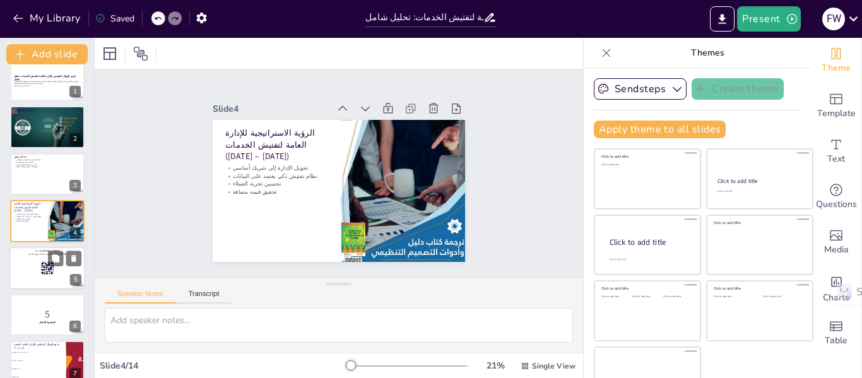
scroll to position [62, 0]
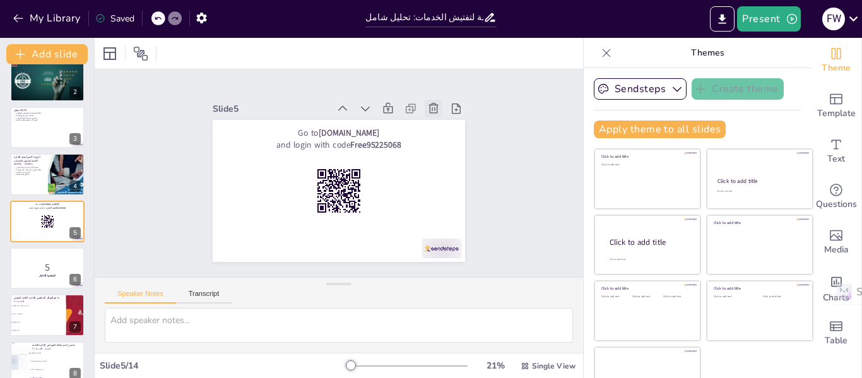
click at [429, 103] on icon at bounding box center [433, 108] width 9 height 10
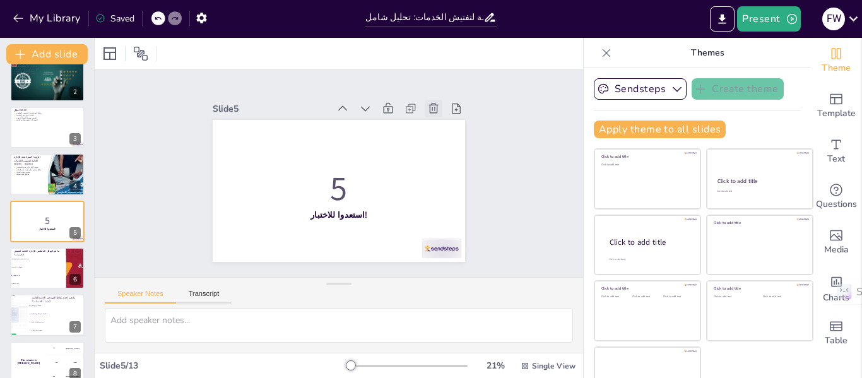
click at [429, 103] on icon at bounding box center [433, 108] width 9 height 10
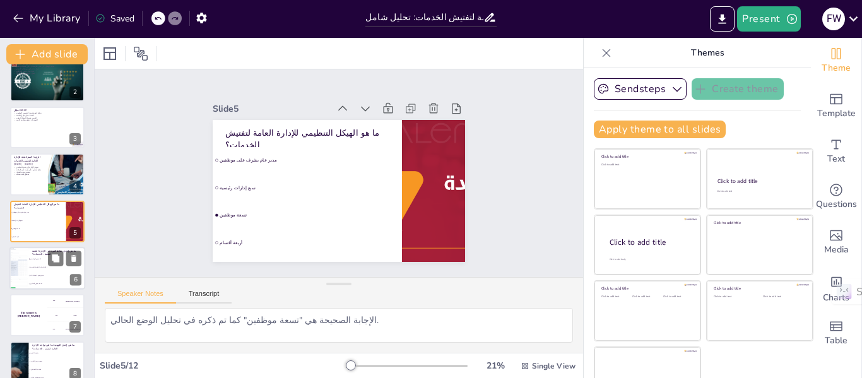
click at [50, 275] on span "عدم وجود قاعدة بيانات" at bounding box center [57, 275] width 54 height 2
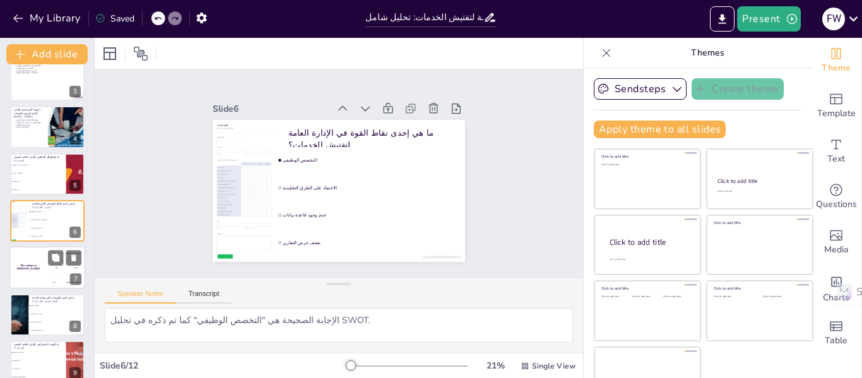
click at [30, 257] on div "The winner is Niels 🏆" at bounding box center [28, 268] width 38 height 43
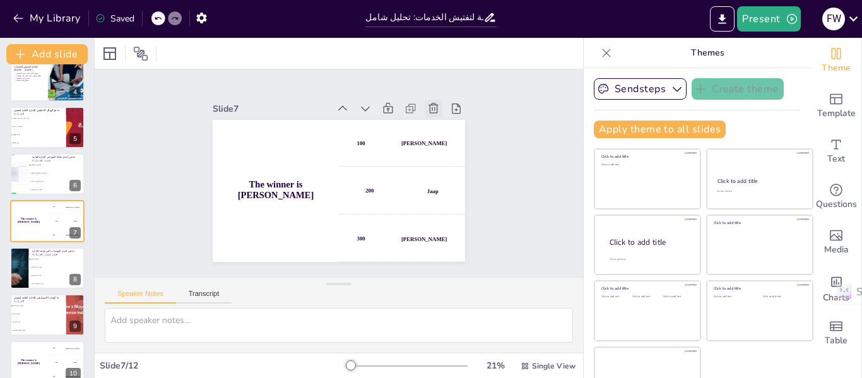
click at [429, 105] on icon at bounding box center [433, 108] width 9 height 10
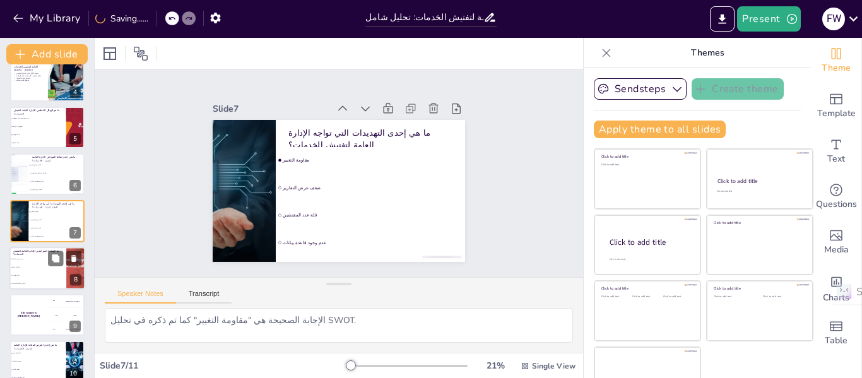
click at [40, 276] on span "زيادة الإيرادات" at bounding box center [38, 275] width 54 height 2
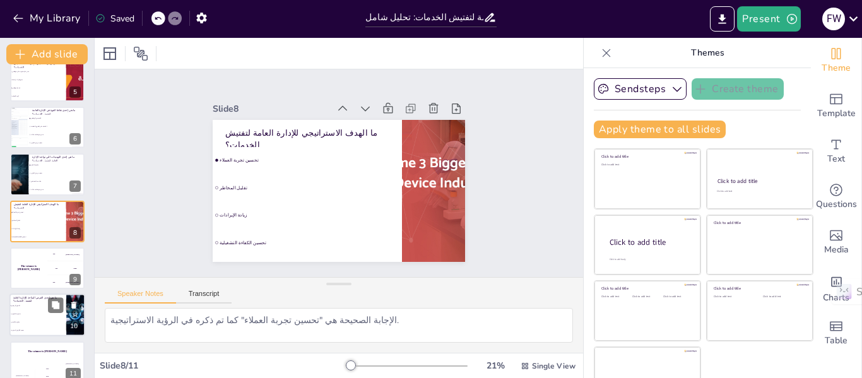
click at [41, 315] on li "محدودية الموارد" at bounding box center [37, 314] width 57 height 8
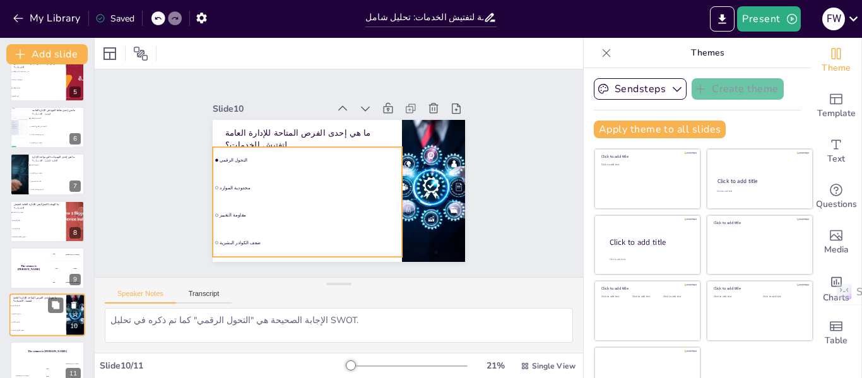
scroll to position [218, 0]
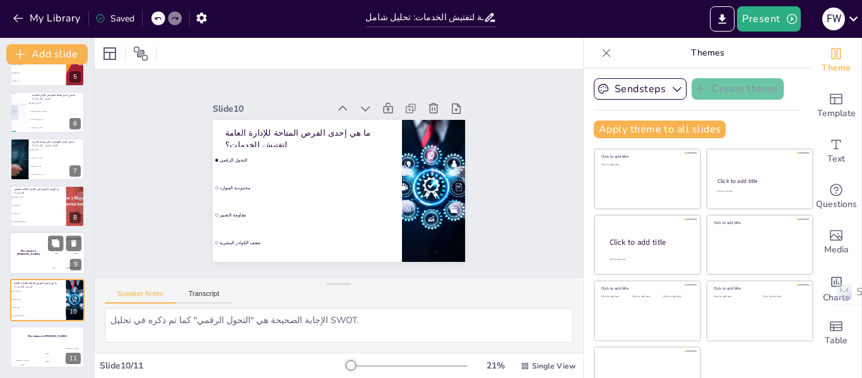
click at [38, 257] on div "The winner is Niels 🏆" at bounding box center [28, 253] width 38 height 43
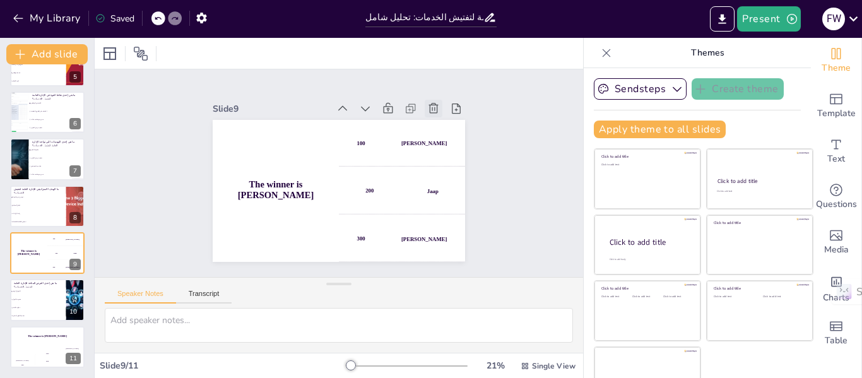
click at [427, 102] on icon at bounding box center [433, 108] width 13 height 13
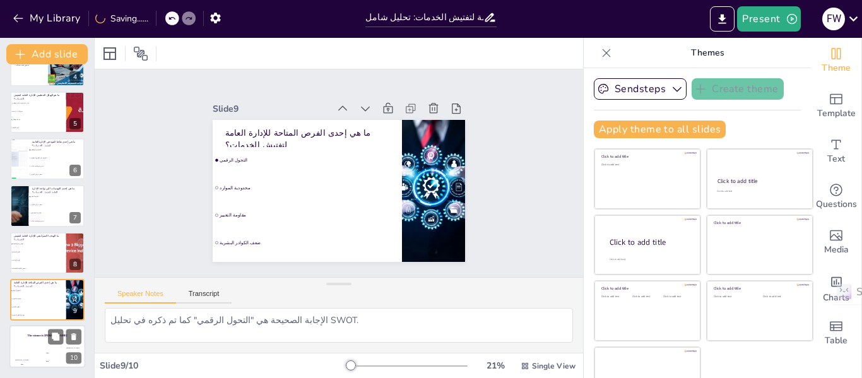
click at [32, 349] on div "Hasan 100" at bounding box center [21, 357] width 25 height 21
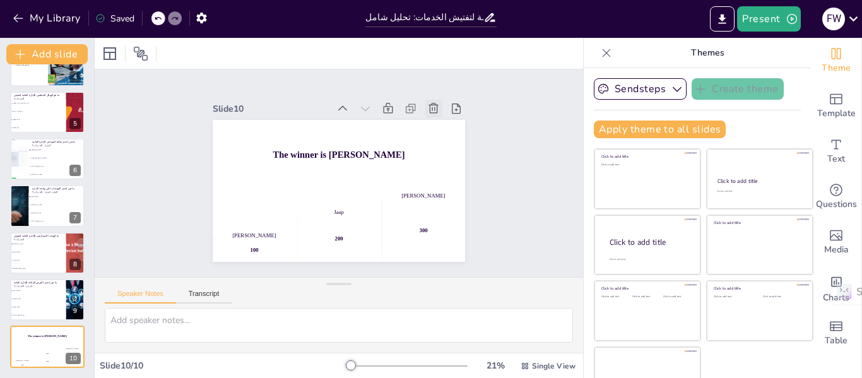
click at [427, 102] on icon at bounding box center [433, 108] width 13 height 13
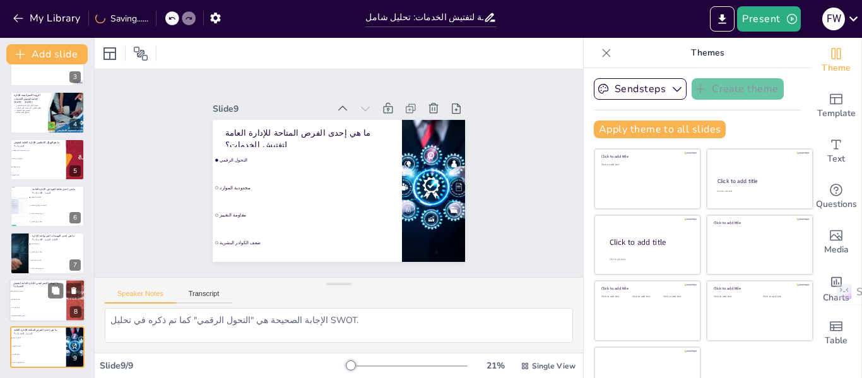
click at [50, 305] on li "زيادة الإيرادات" at bounding box center [37, 307] width 57 height 8
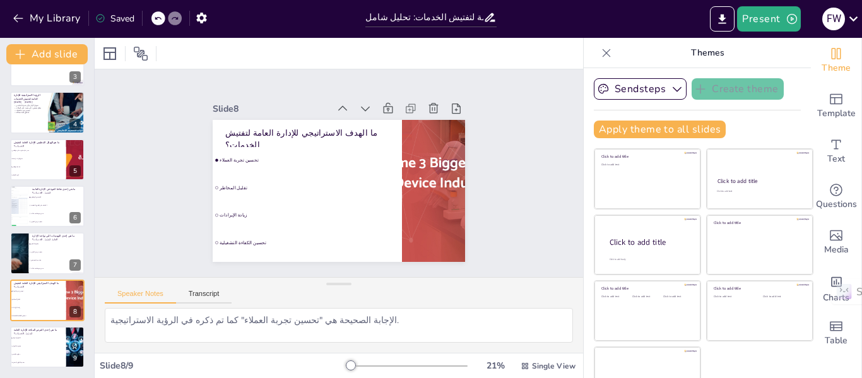
scroll to position [0, 0]
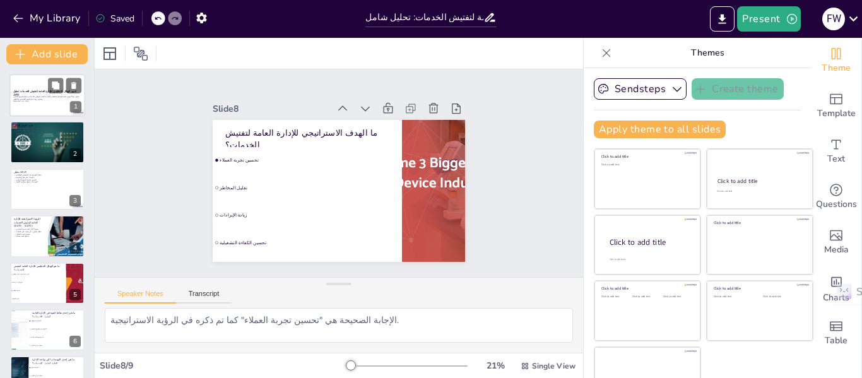
click at [48, 100] on p "Generated with [URL]" at bounding box center [47, 101] width 68 height 3
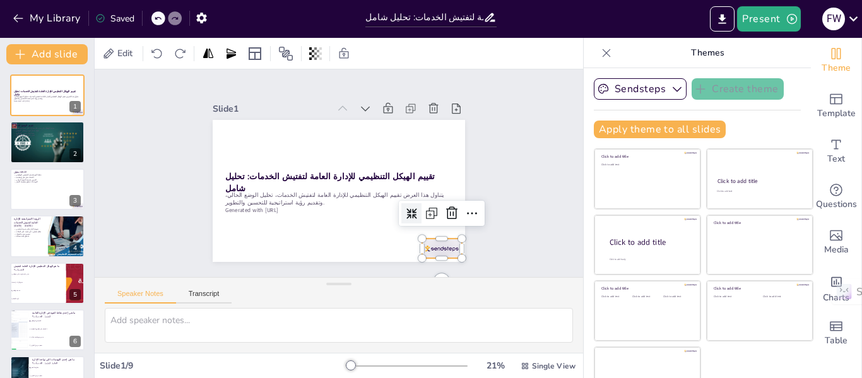
click at [431, 249] on div at bounding box center [441, 248] width 39 height 20
click at [438, 227] on icon at bounding box center [441, 236] width 18 height 18
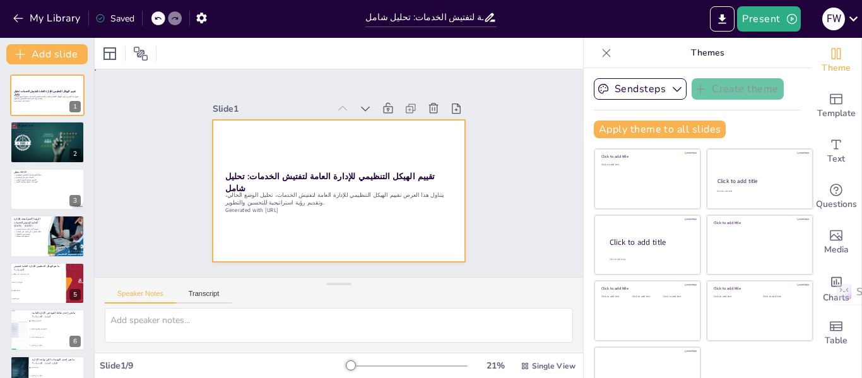
click at [274, 218] on div at bounding box center [337, 191] width 266 height 168
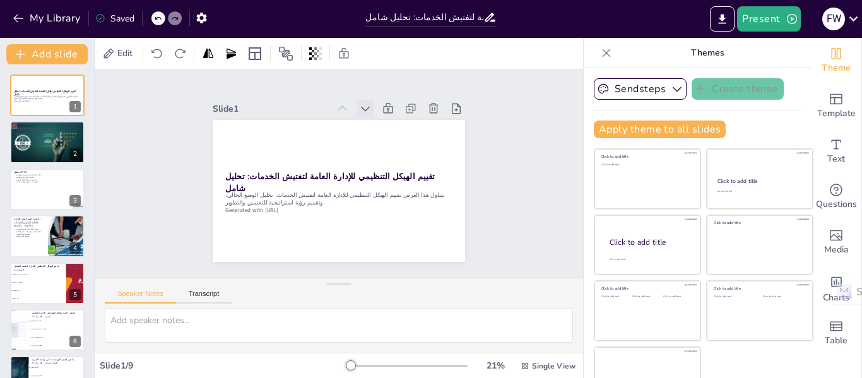
click at [359, 104] on icon at bounding box center [365, 108] width 13 height 13
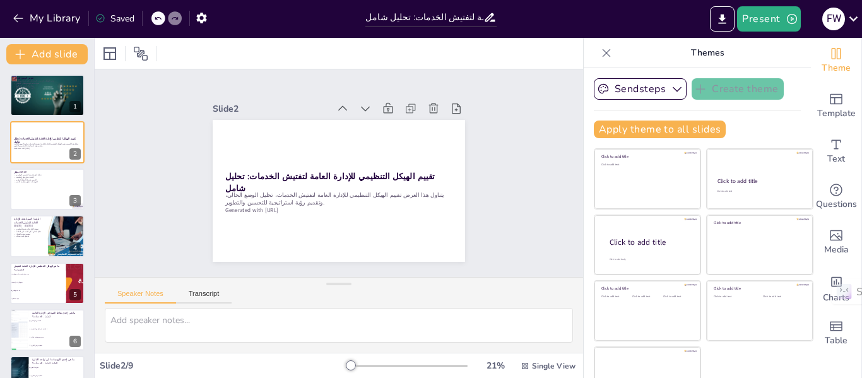
click at [359, 104] on icon at bounding box center [365, 108] width 13 height 13
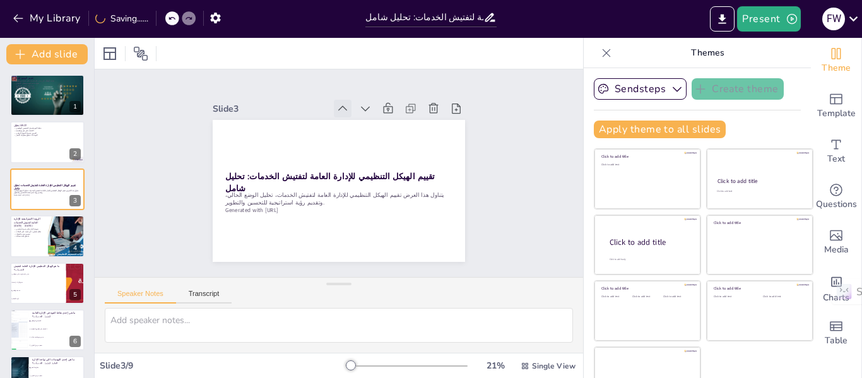
click at [338, 106] on icon at bounding box center [342, 108] width 9 height 5
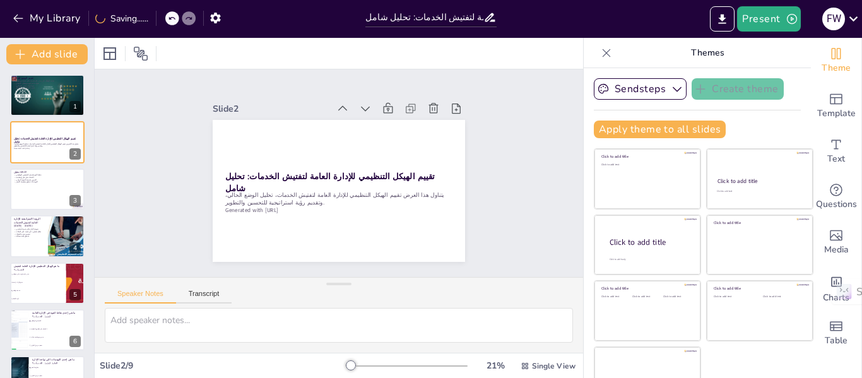
click at [338, 106] on icon at bounding box center [342, 108] width 9 height 5
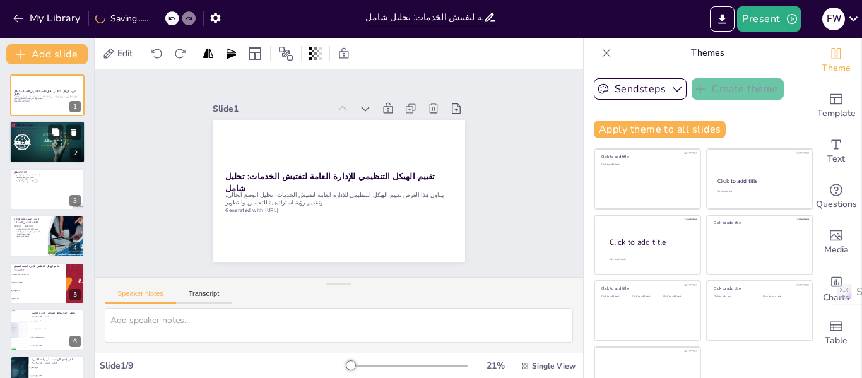
click at [62, 144] on div at bounding box center [47, 142] width 76 height 43
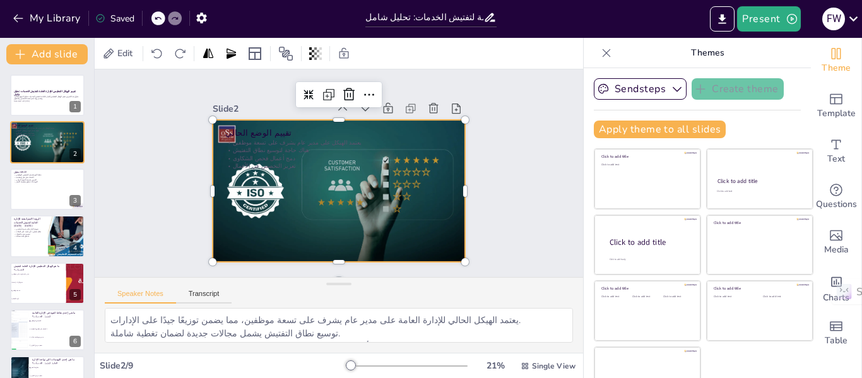
click at [316, 180] on div at bounding box center [330, 188] width 290 height 249
click at [361, 91] on icon at bounding box center [368, 94] width 15 height 15
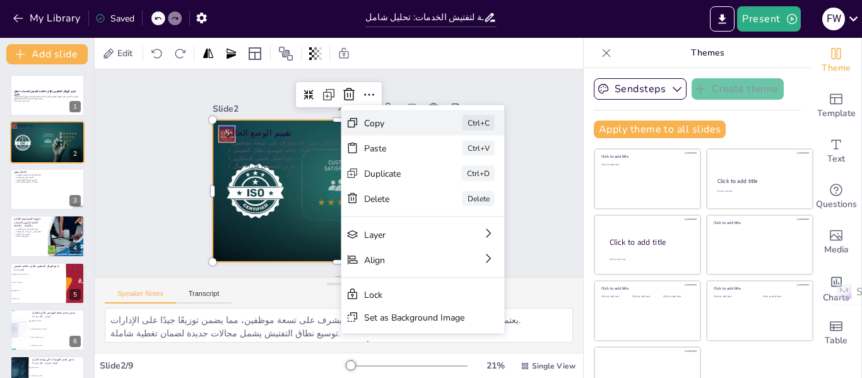
click at [455, 199] on div "Copy" at bounding box center [487, 208] width 64 height 18
